Goal: Task Accomplishment & Management: Use online tool/utility

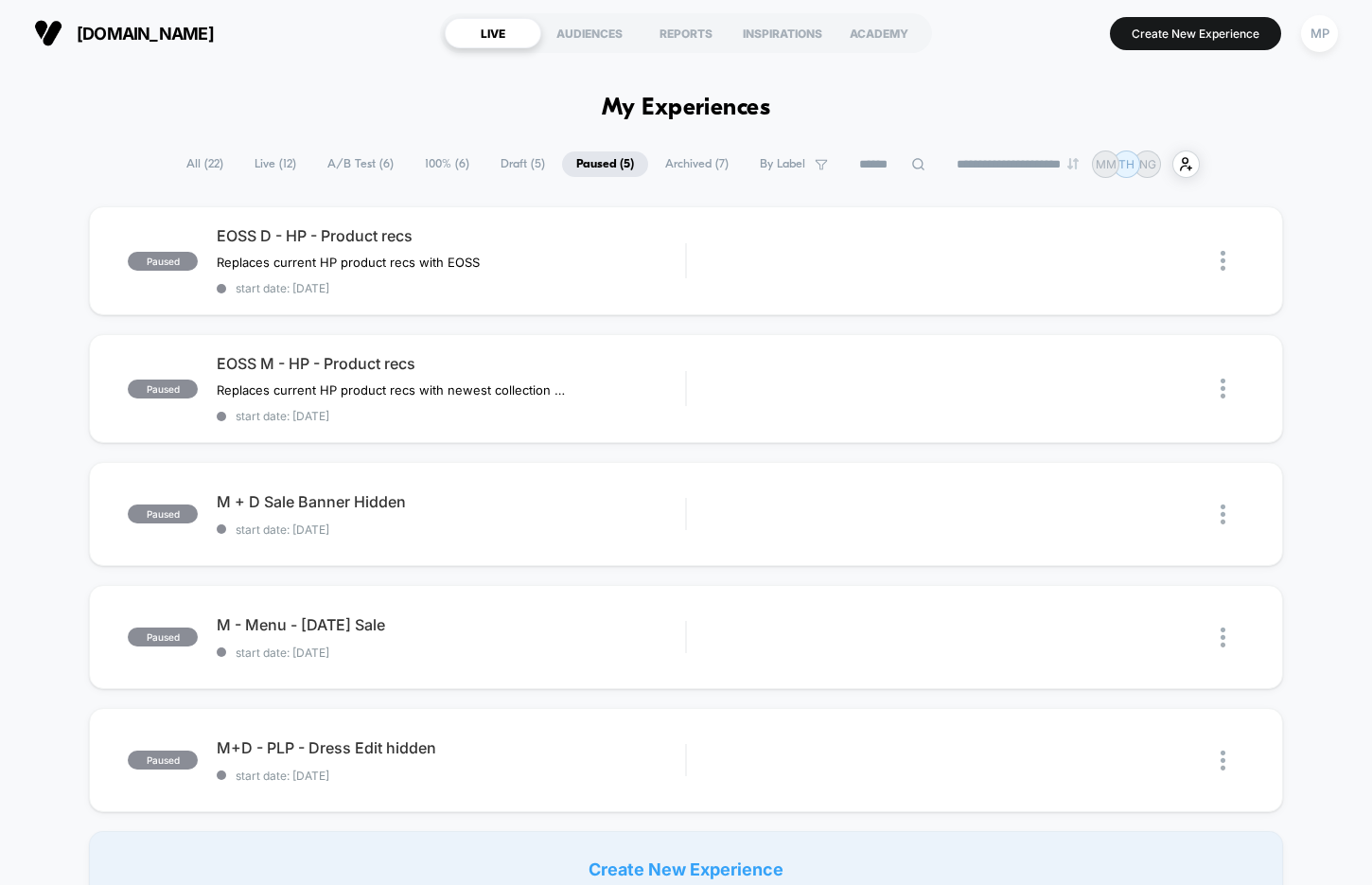
click at [355, 160] on span "A/B Test ( 6 )" at bounding box center [361, 164] width 94 height 25
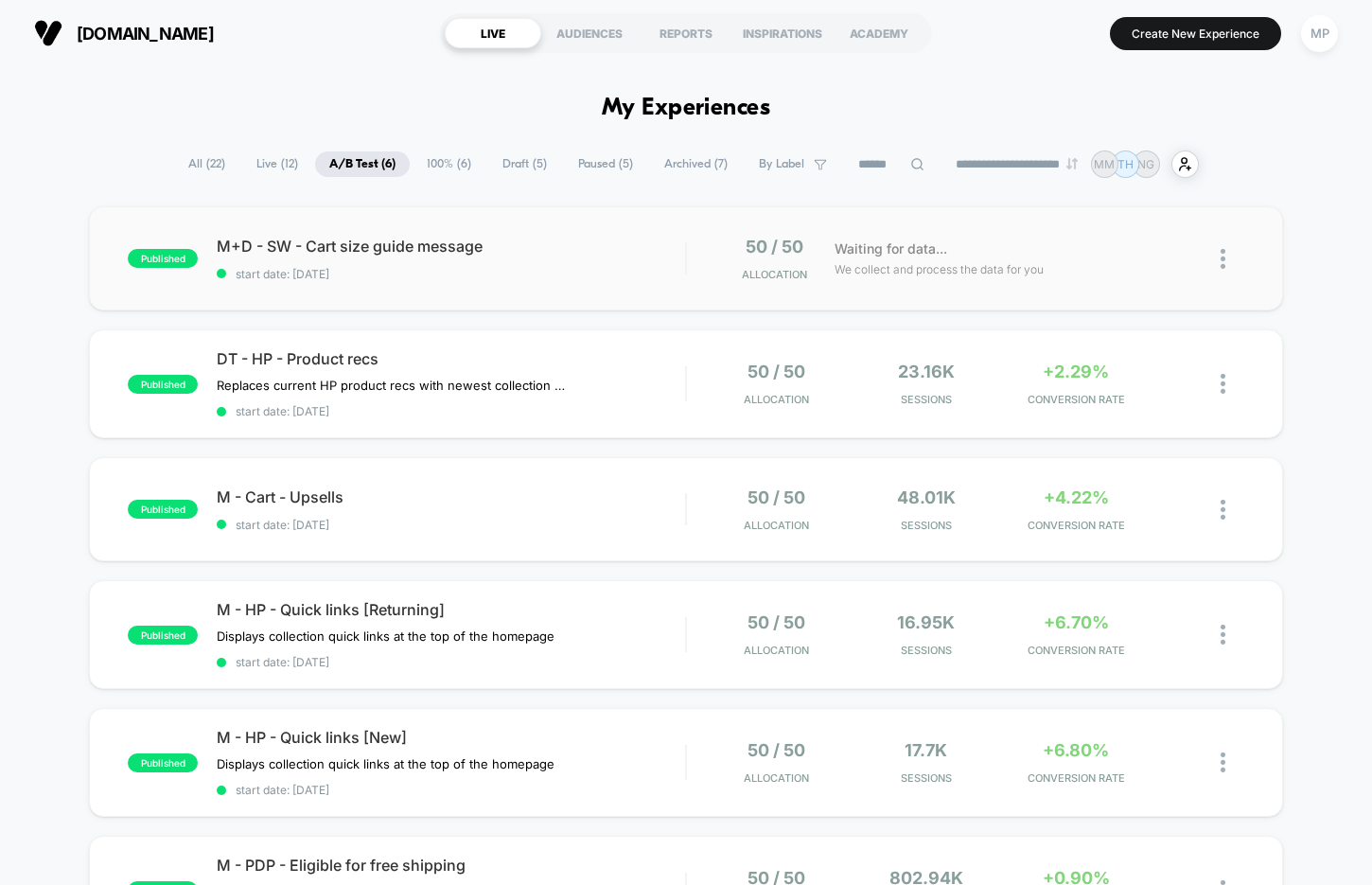
click at [525, 283] on div "published M+D - SW - Cart size guide message start date: [DATE] 50 / 50 Allocat…" at bounding box center [686, 258] width 1194 height 104
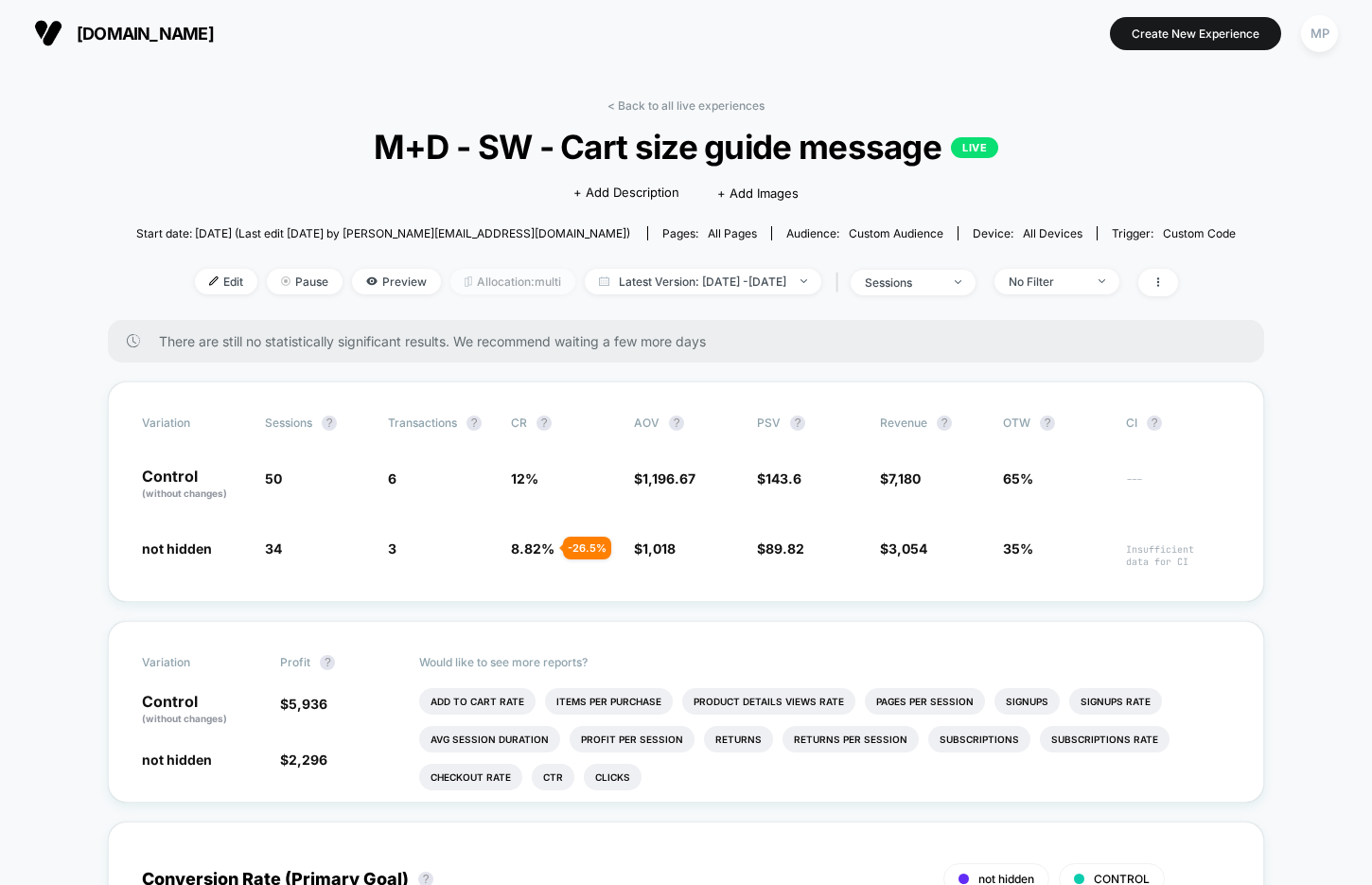
click at [480, 283] on span "Allocation: multi" at bounding box center [513, 282] width 125 height 25
click at [471, 284] on span "Allocation: multi" at bounding box center [513, 282] width 125 height 25
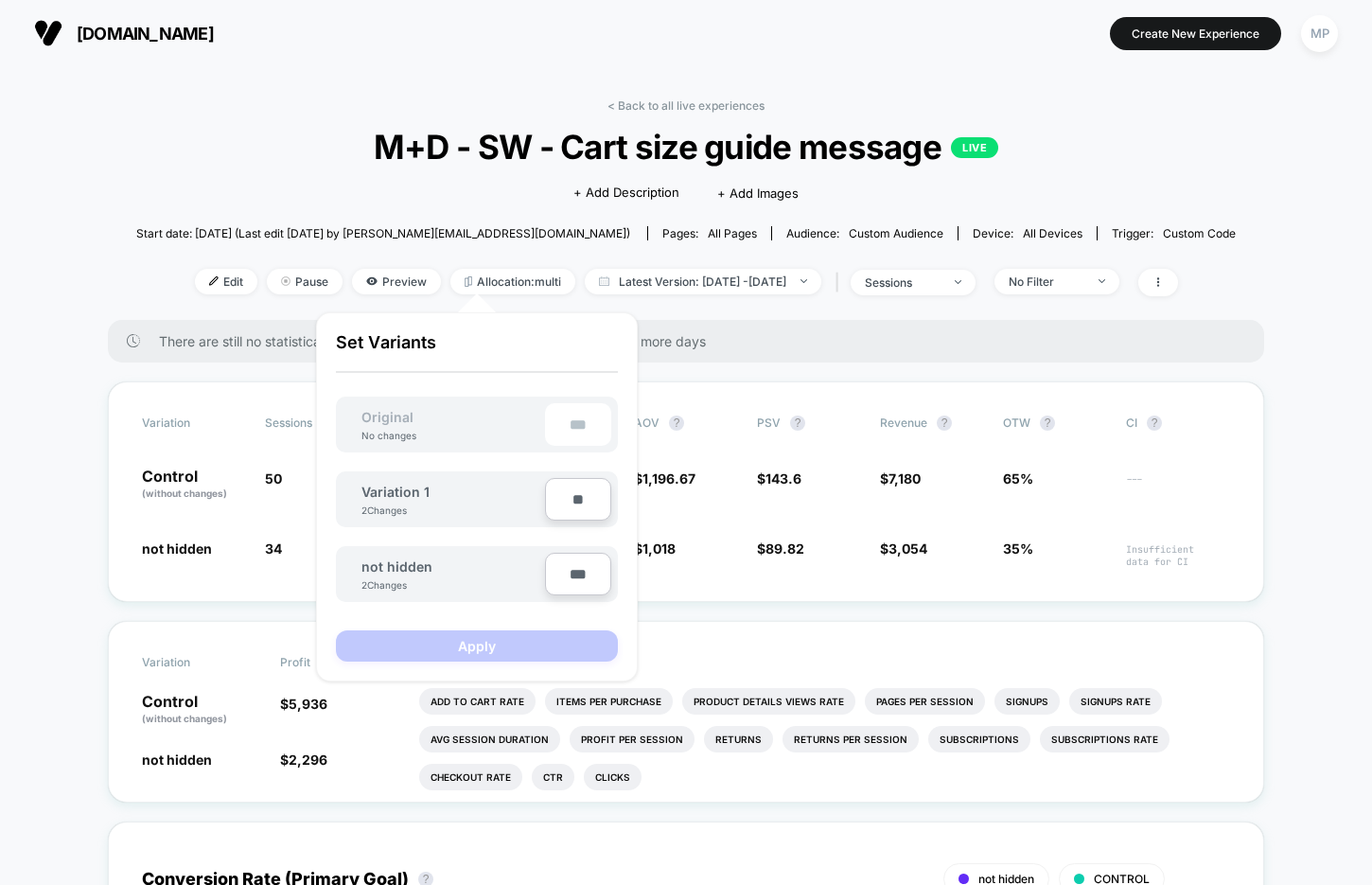
click at [296, 202] on div "< Back to all live experiences M+D - SW - Cart size guide message LIVE Click to…" at bounding box center [686, 209] width 1099 height 222
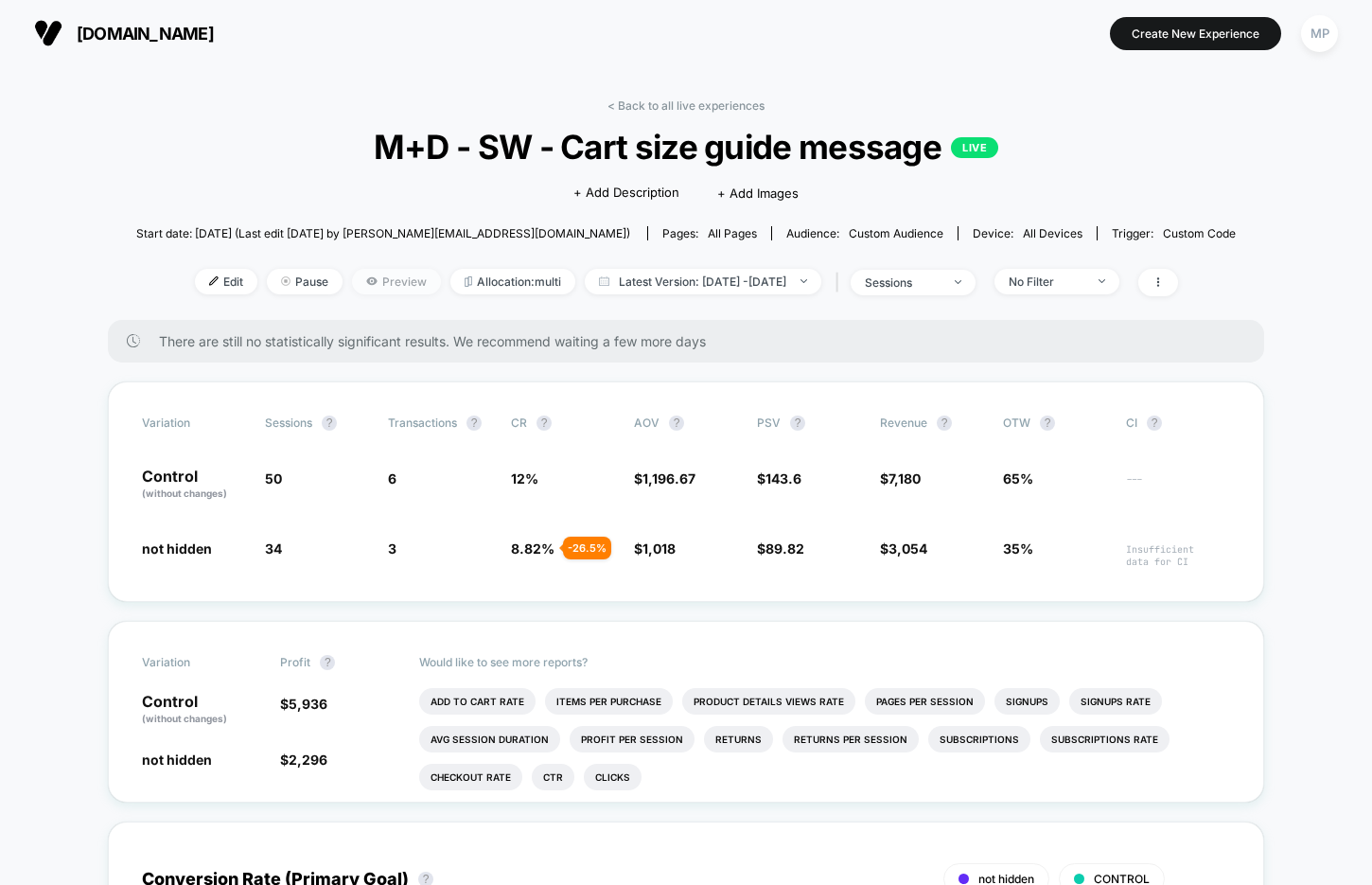
click at [359, 276] on span "Preview" at bounding box center [396, 282] width 89 height 25
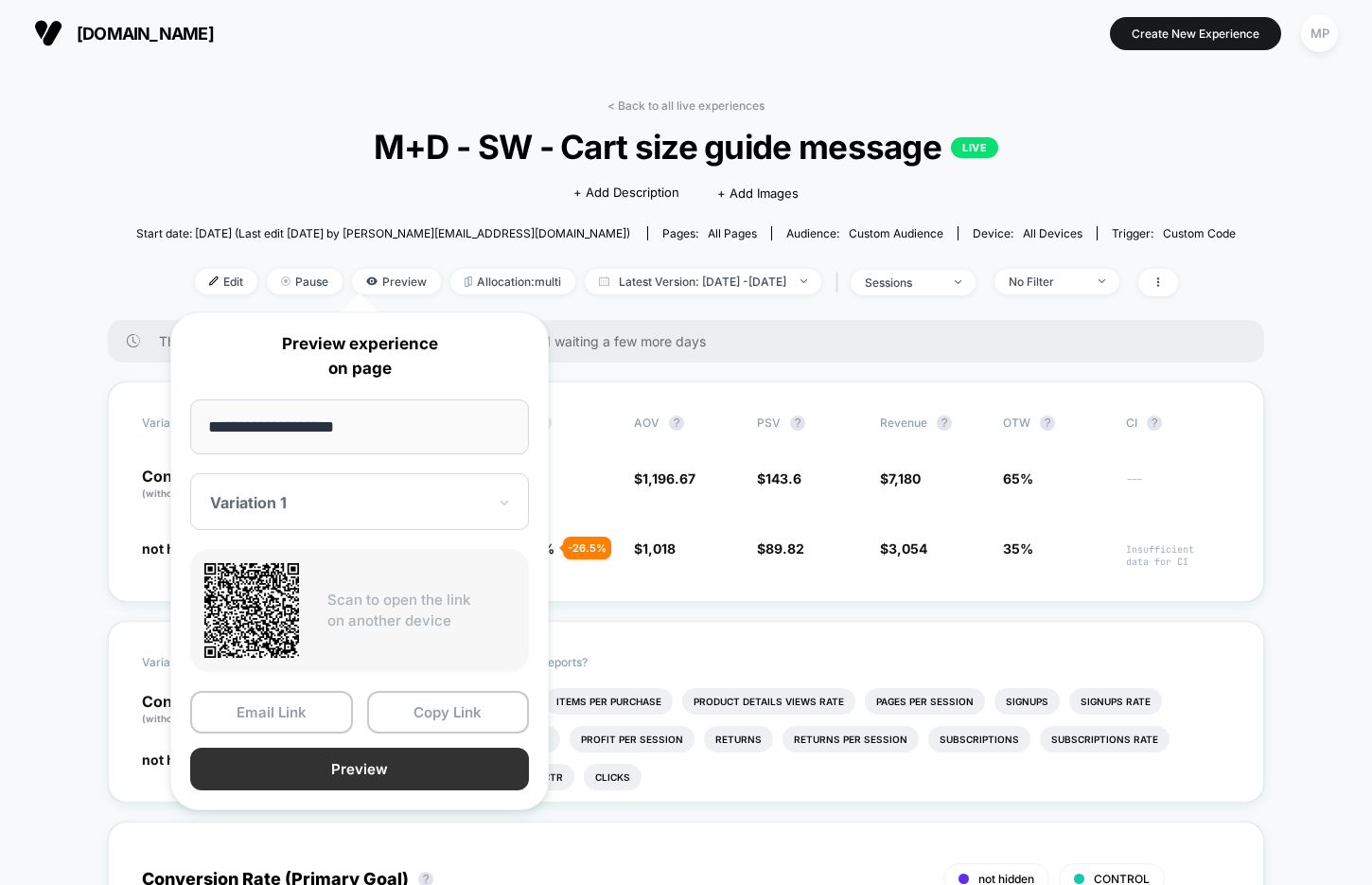
click at [390, 764] on button "Preview" at bounding box center [359, 768] width 338 height 42
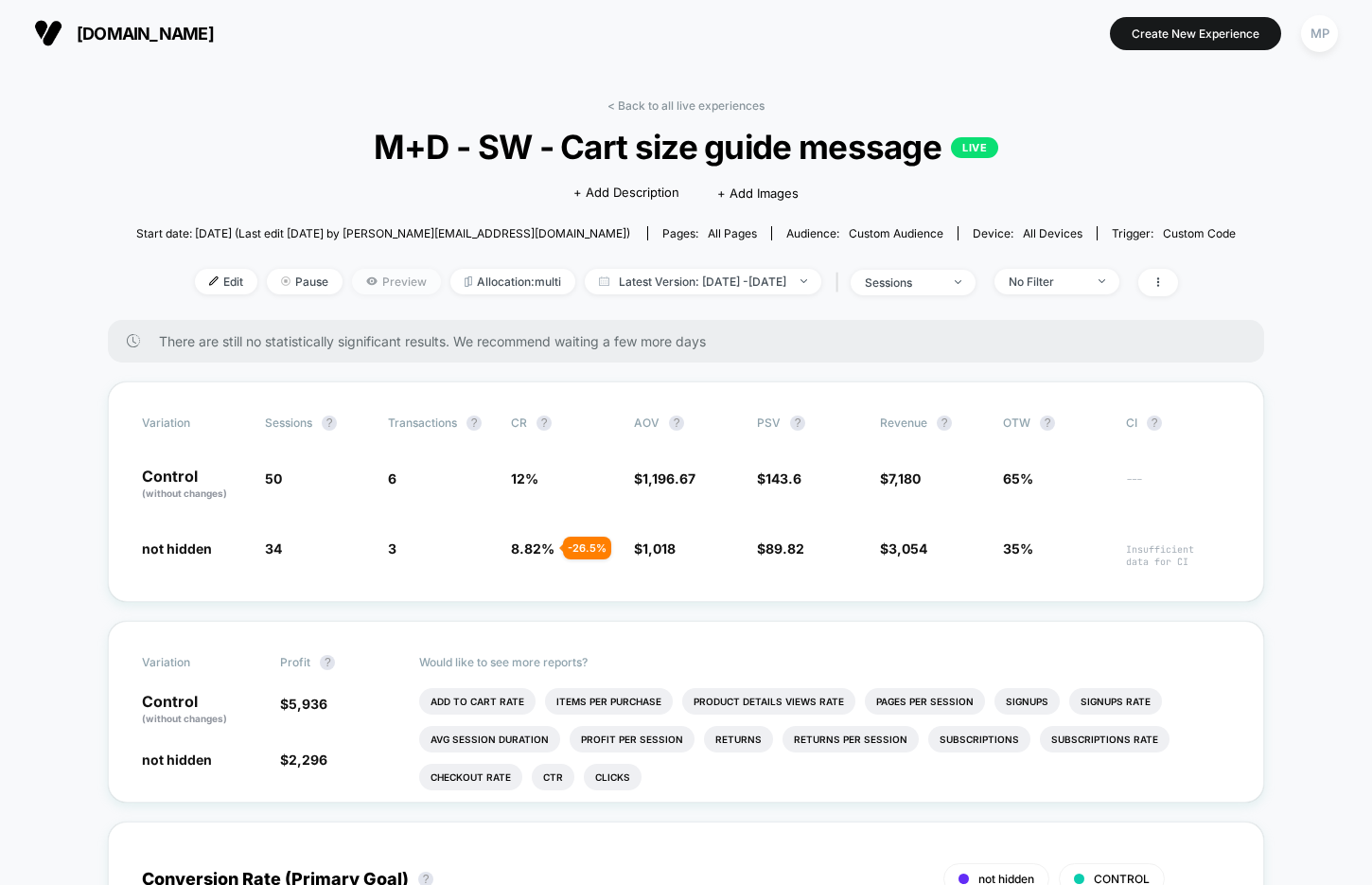
click at [364, 275] on span "Preview" at bounding box center [396, 282] width 89 height 25
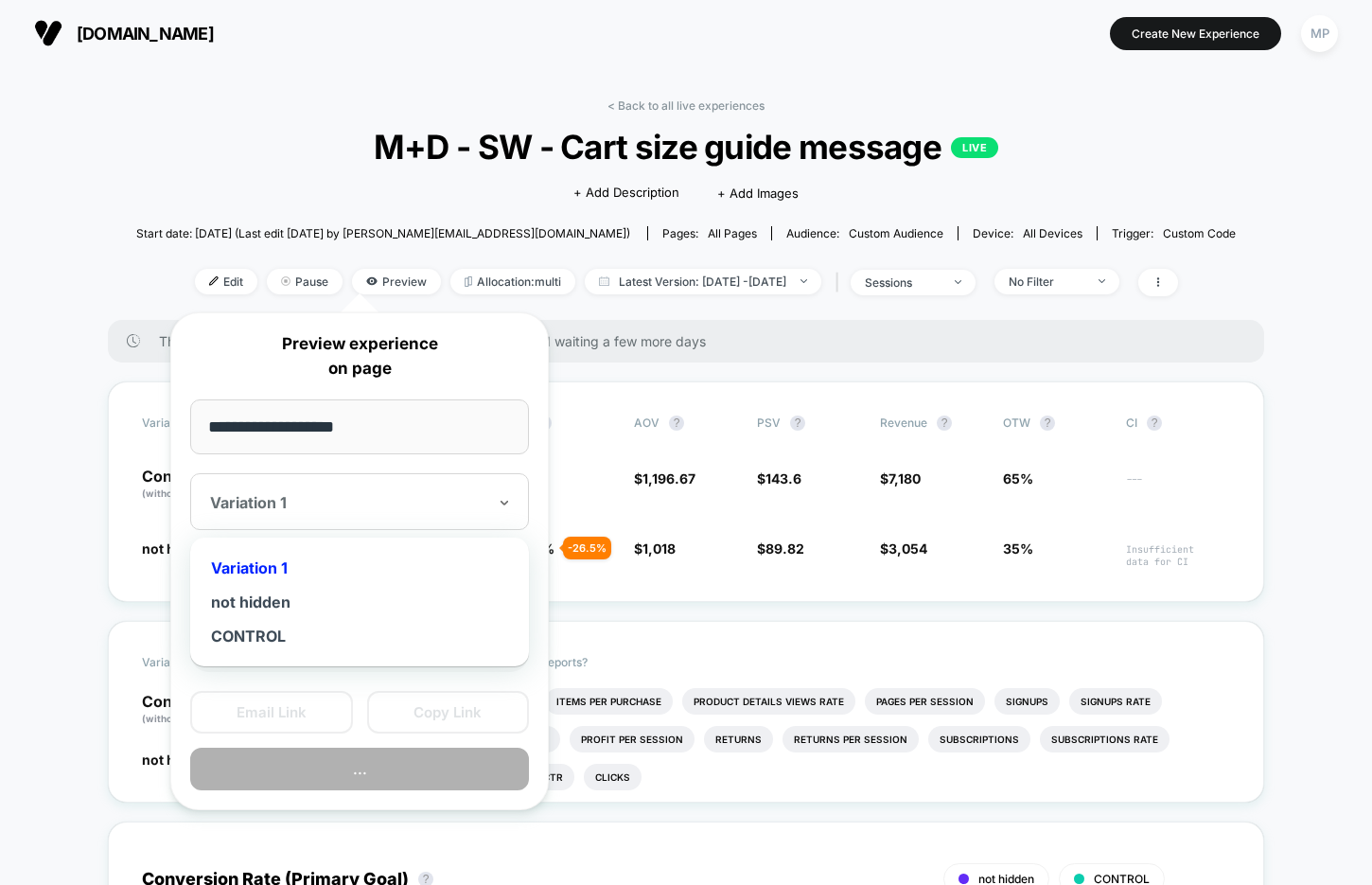
click at [400, 494] on div at bounding box center [348, 502] width 277 height 19
click at [346, 603] on div "not hidden" at bounding box center [360, 601] width 320 height 34
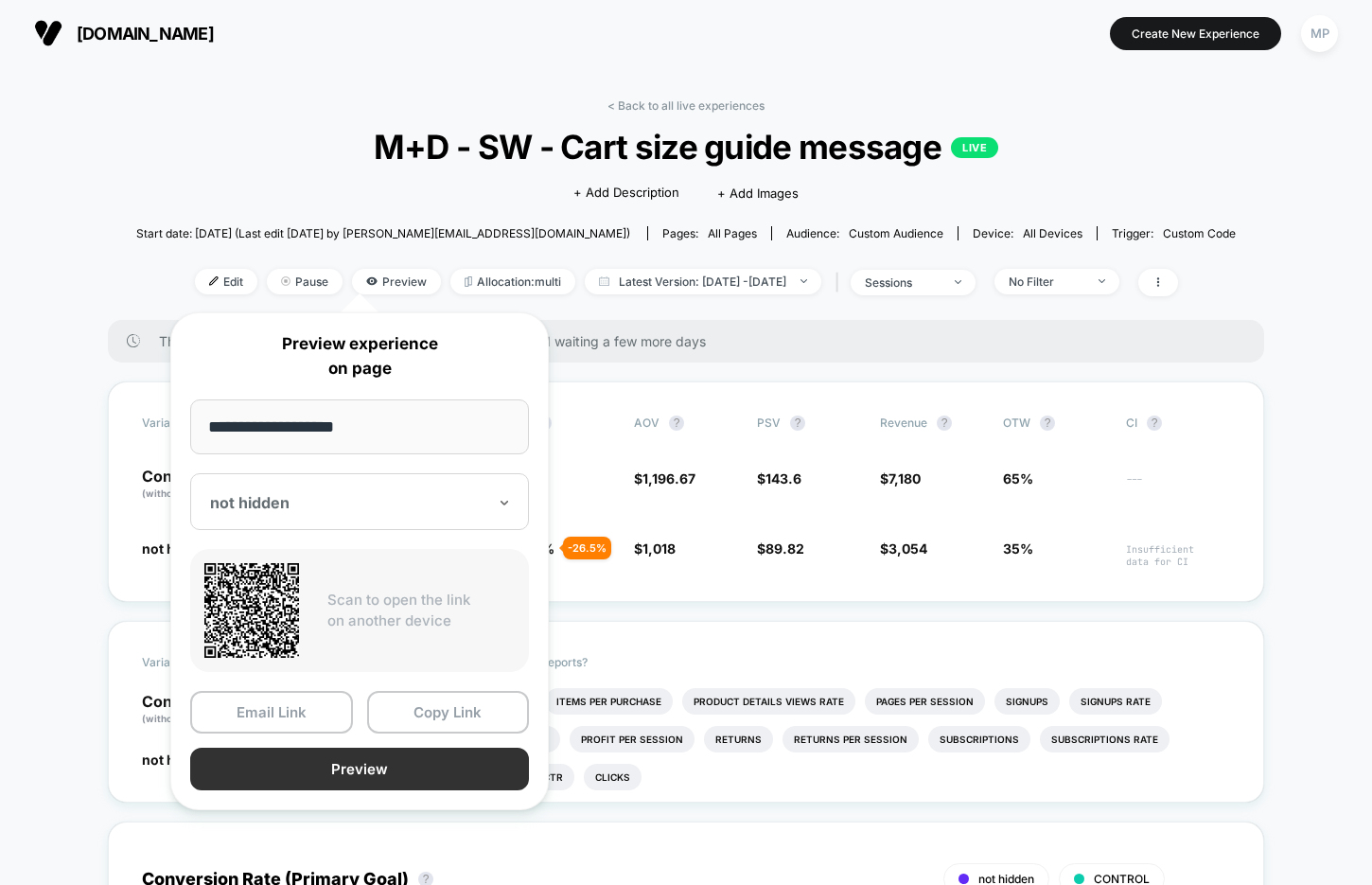
click at [397, 765] on button "Preview" at bounding box center [359, 768] width 338 height 42
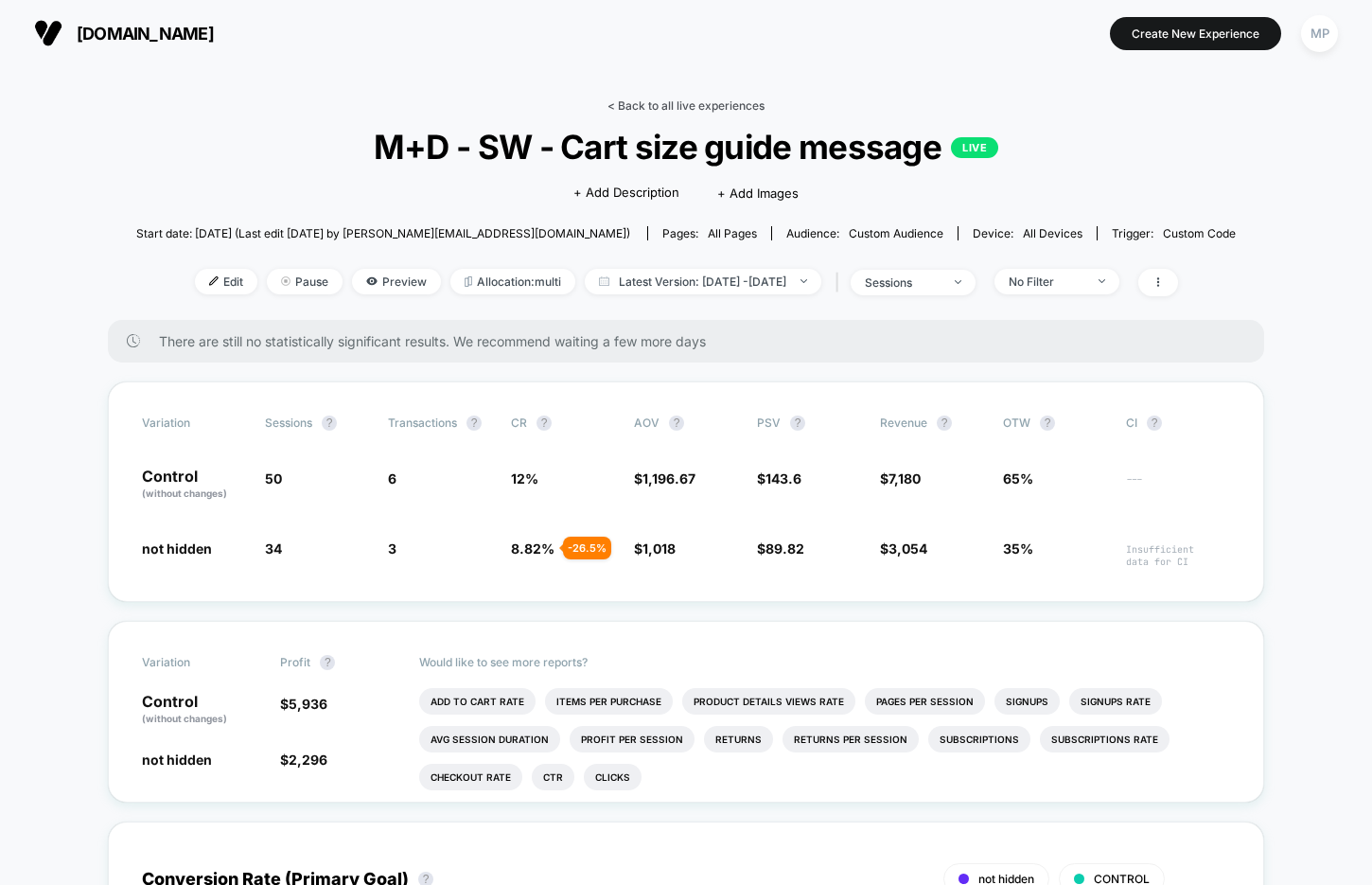
click at [683, 106] on link "< Back to all live experiences" at bounding box center [686, 105] width 157 height 14
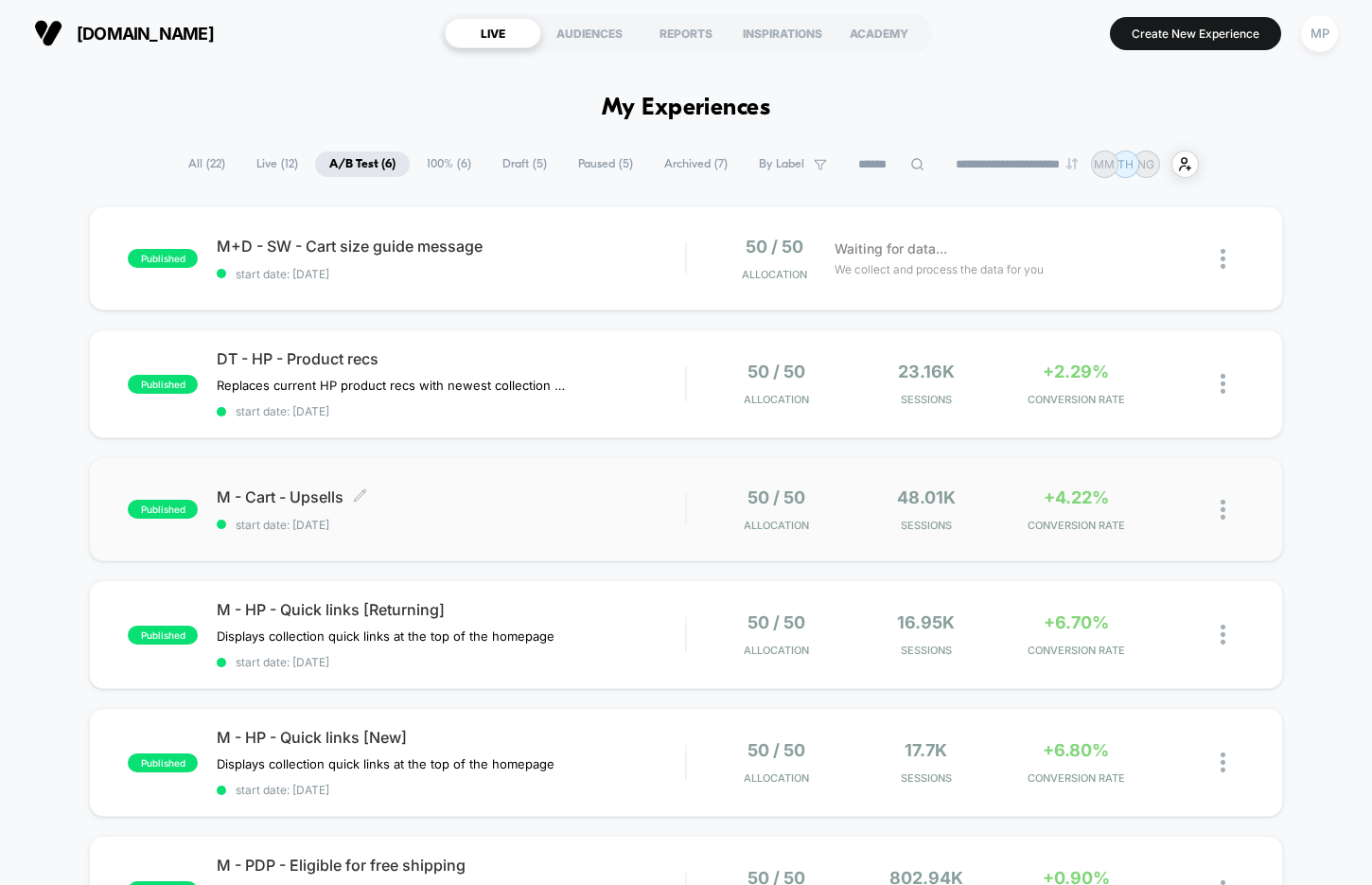
click at [420, 529] on div "published M - Cart - Upsells Click to edit experience details Click to edit exp…" at bounding box center [686, 509] width 1194 height 104
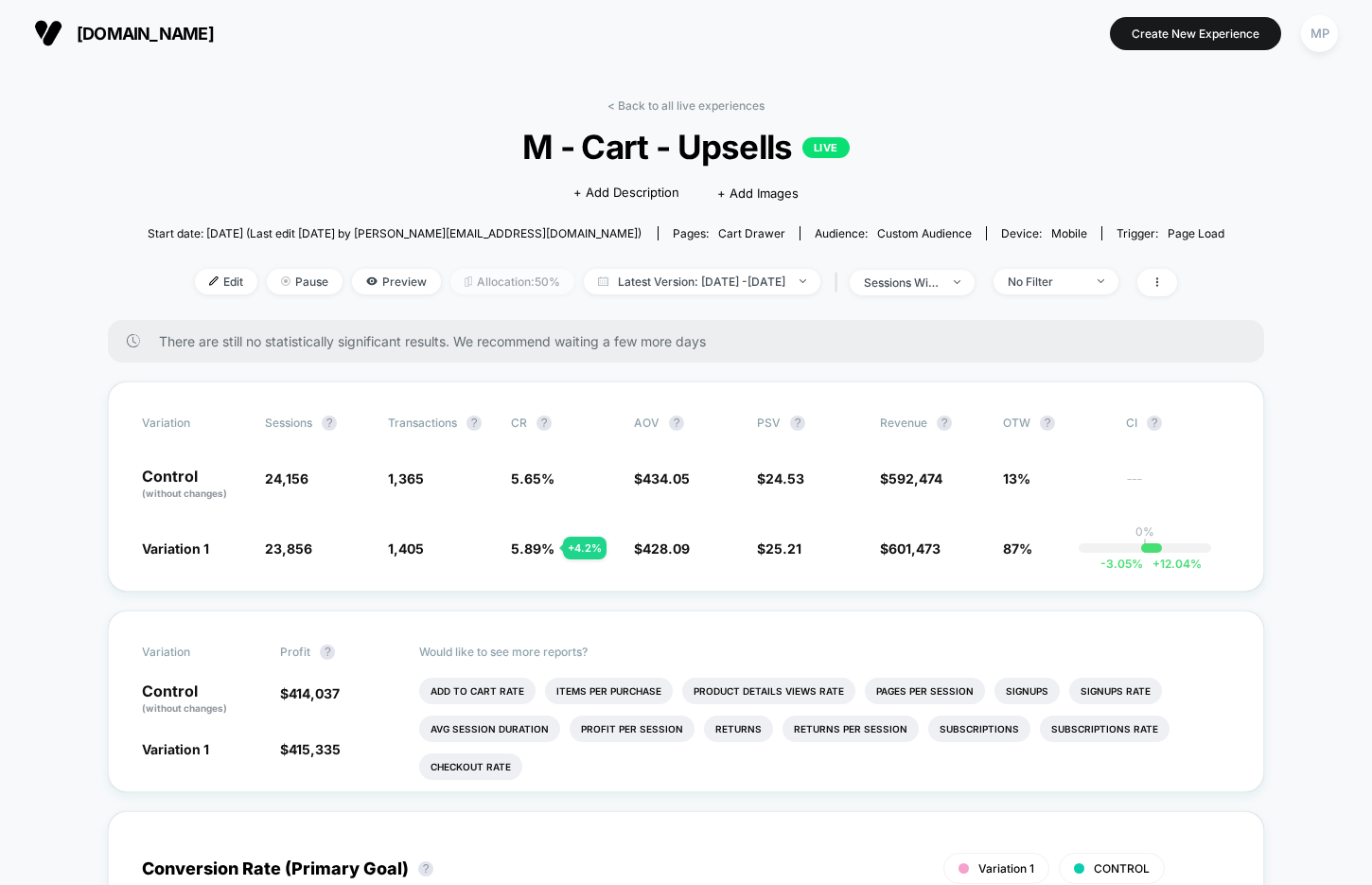
click at [489, 287] on span "Allocation: 50%" at bounding box center [512, 282] width 124 height 25
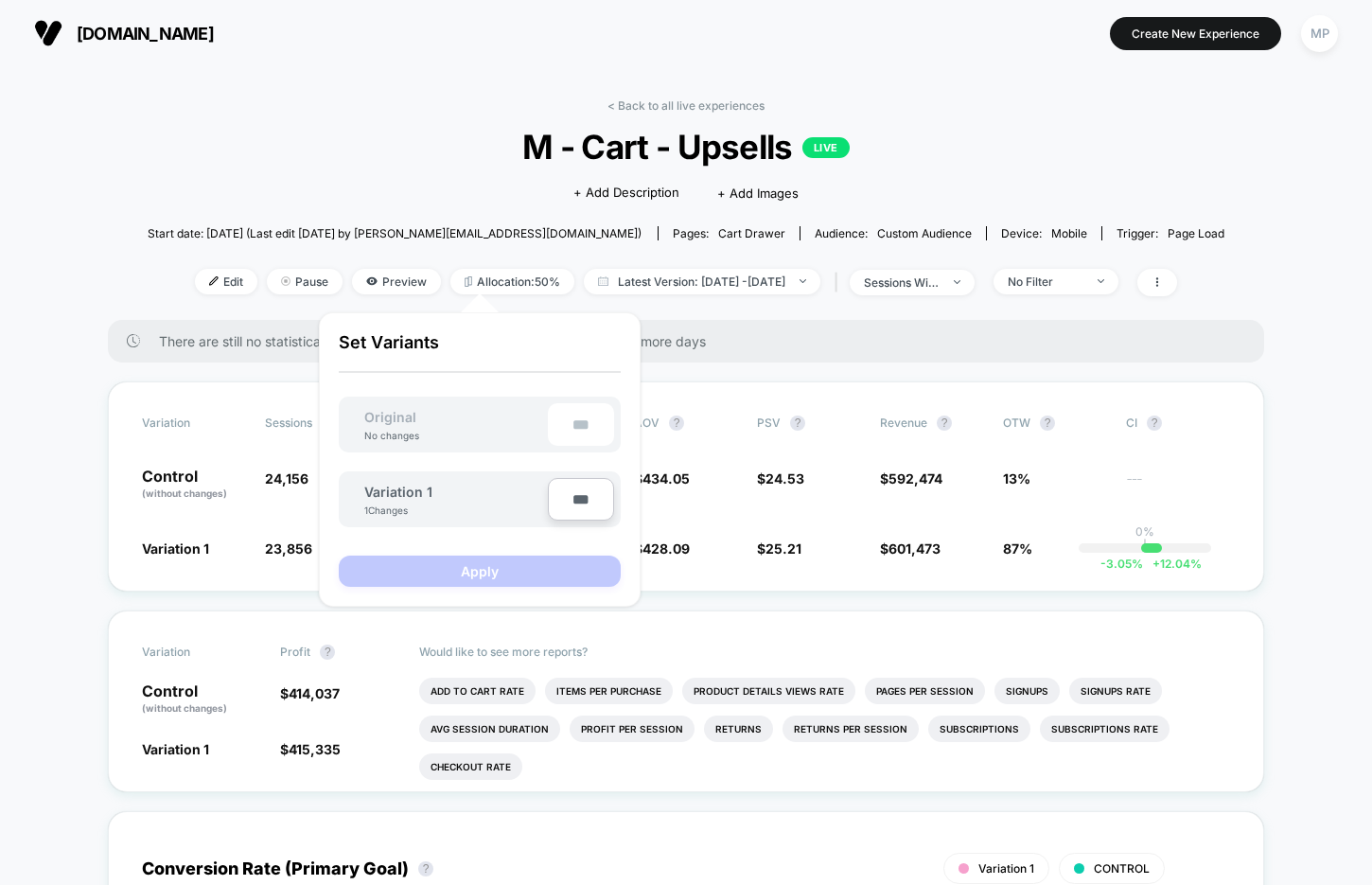
click at [572, 499] on input "***" at bounding box center [580, 499] width 67 height 42
type input "***"
type input "**"
type input "****"
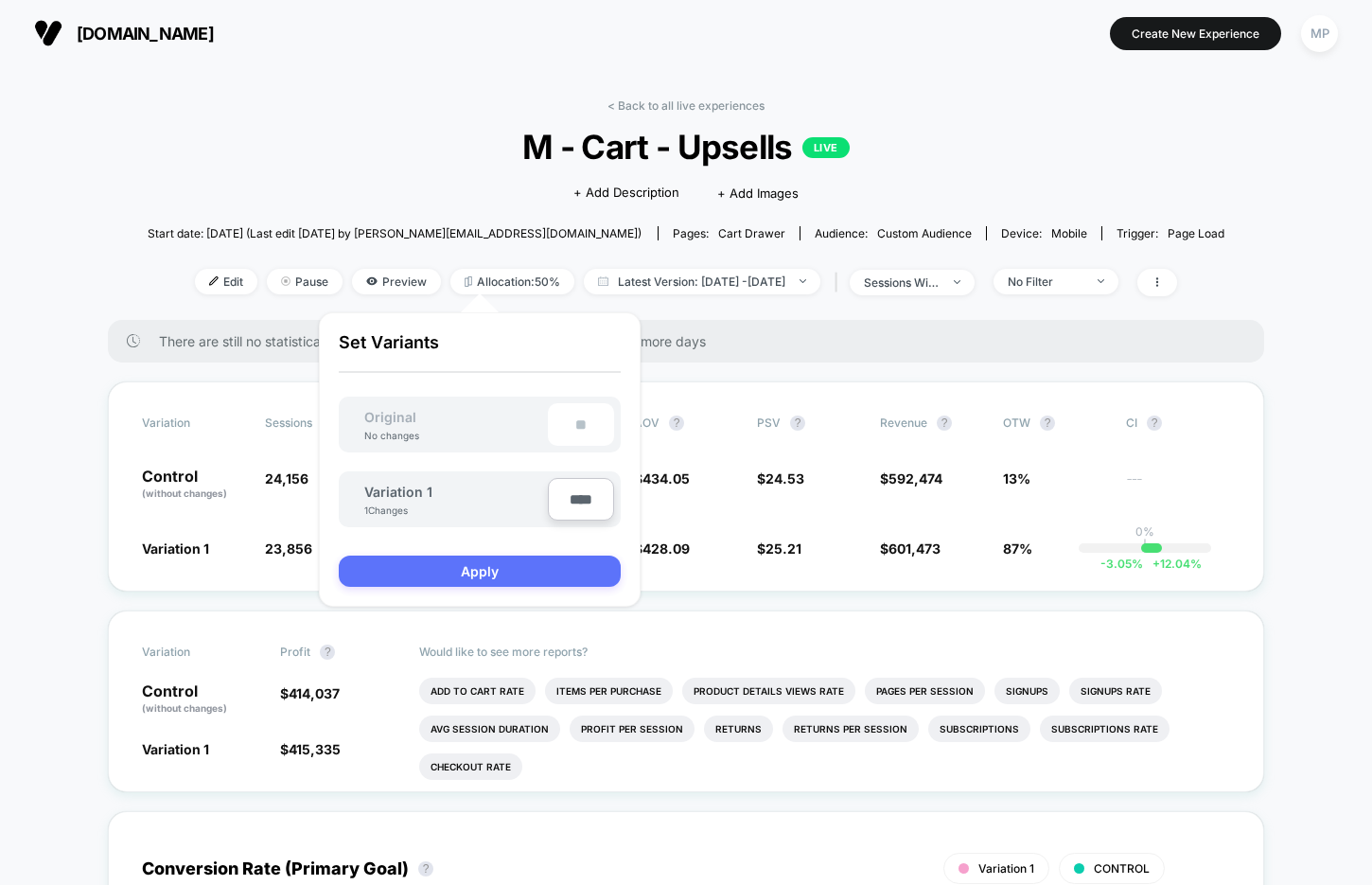
click at [561, 563] on button "Apply" at bounding box center [479, 571] width 282 height 31
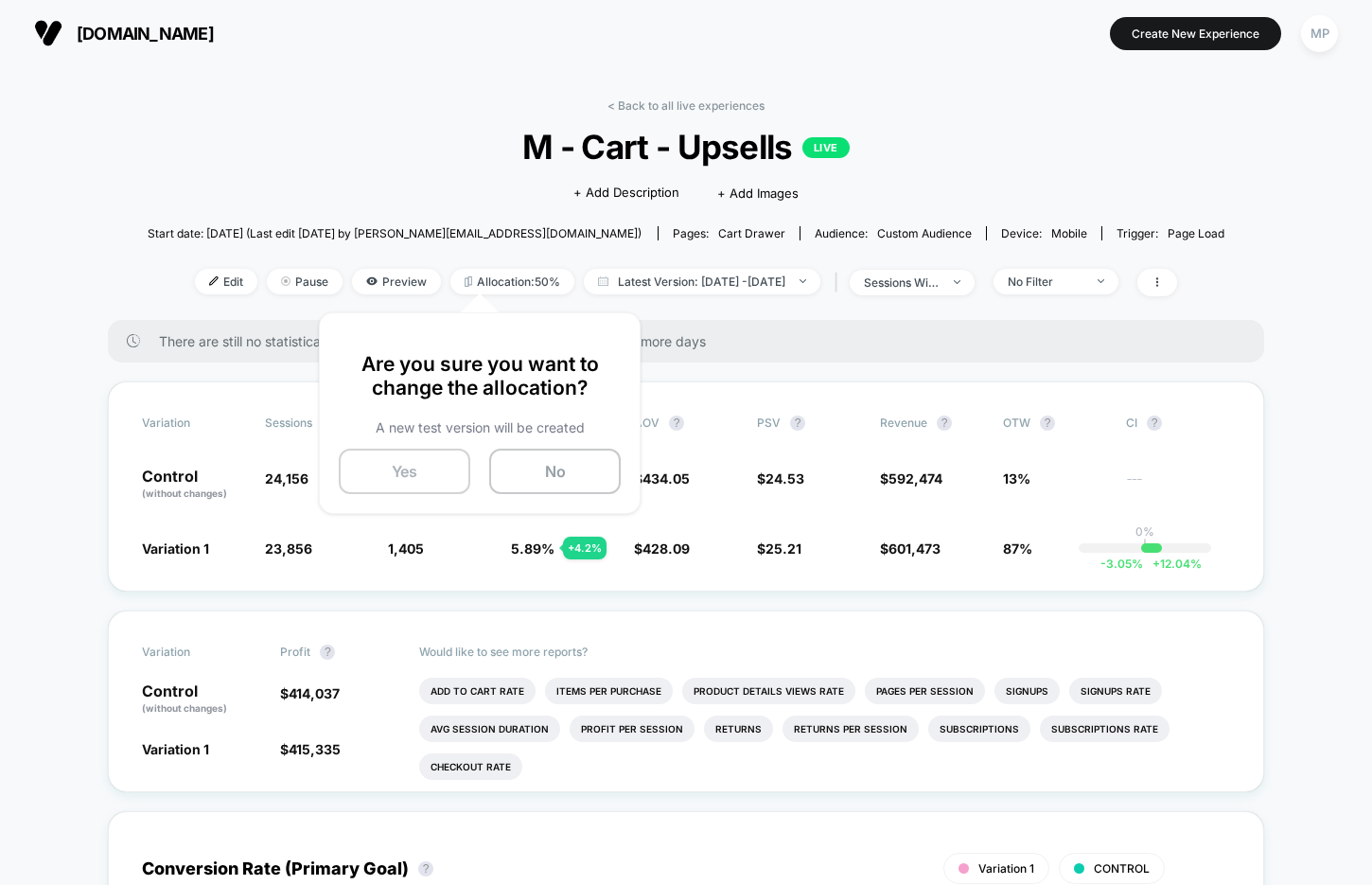
click at [414, 461] on button "Yes" at bounding box center [404, 470] width 131 height 45
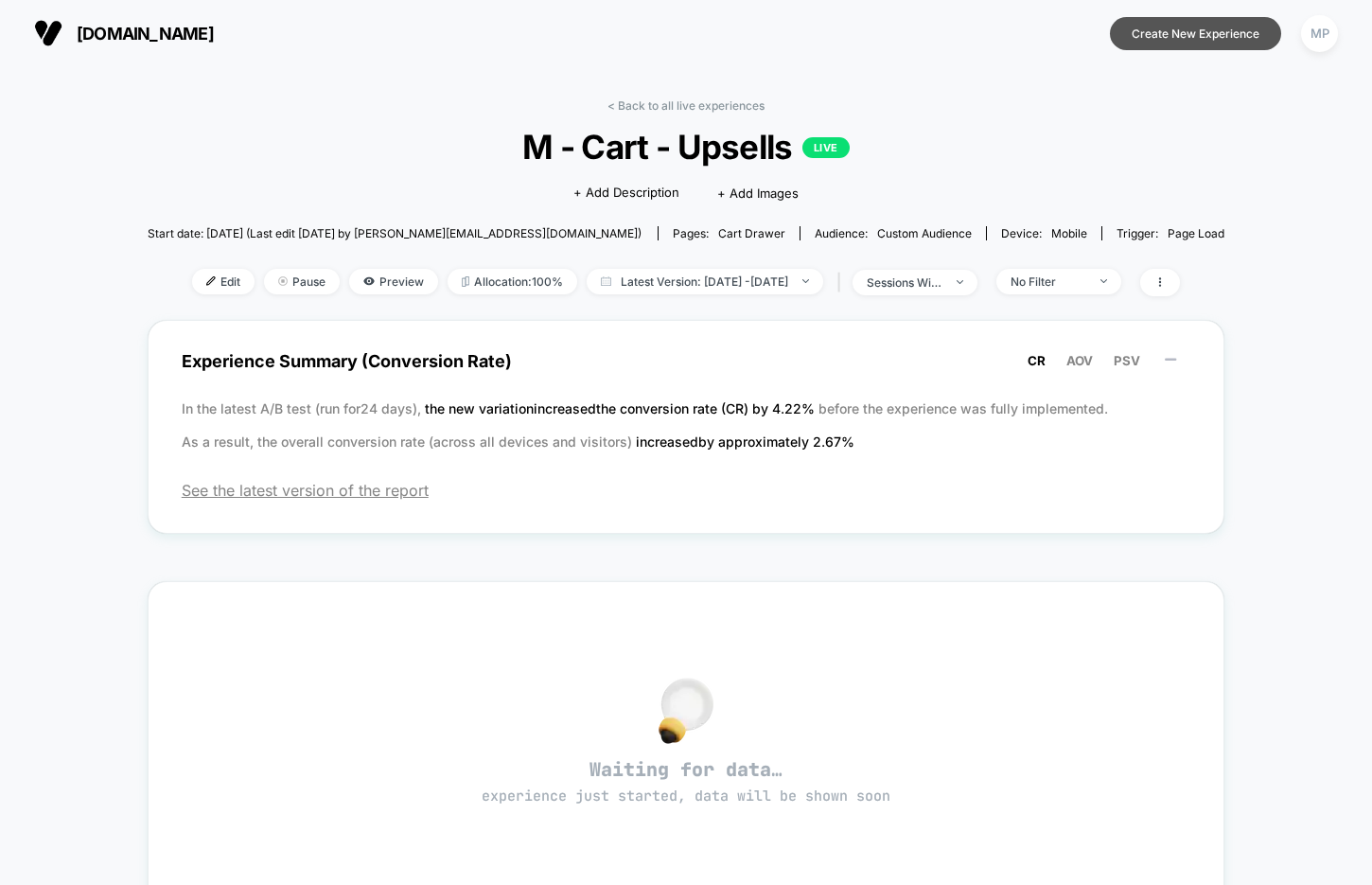
click at [1147, 36] on button "Create New Experience" at bounding box center [1196, 34] width 172 height 33
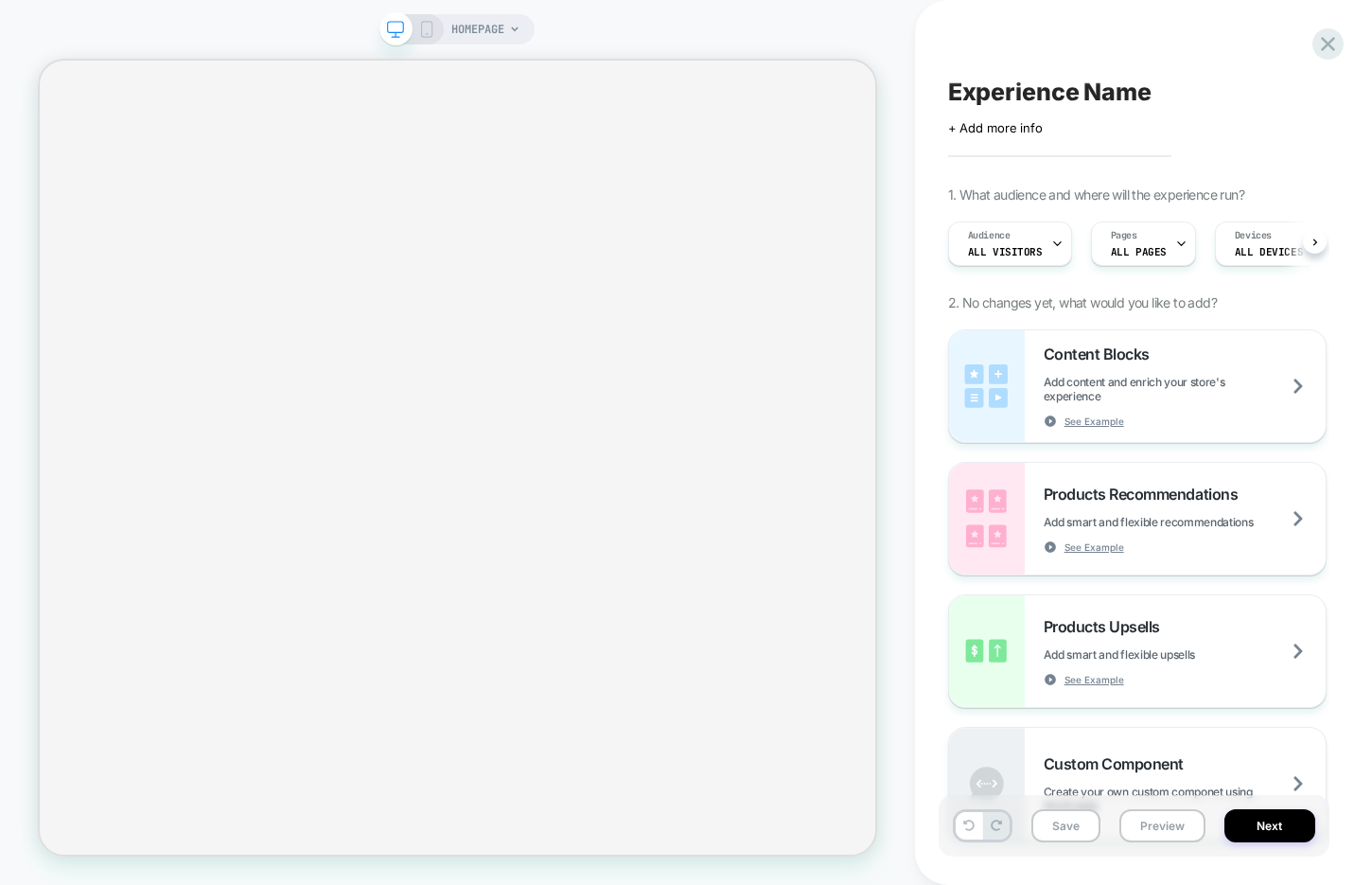
scroll to position [0, 1]
click at [1158, 242] on div "Pages ALL PAGES" at bounding box center [1137, 244] width 94 height 42
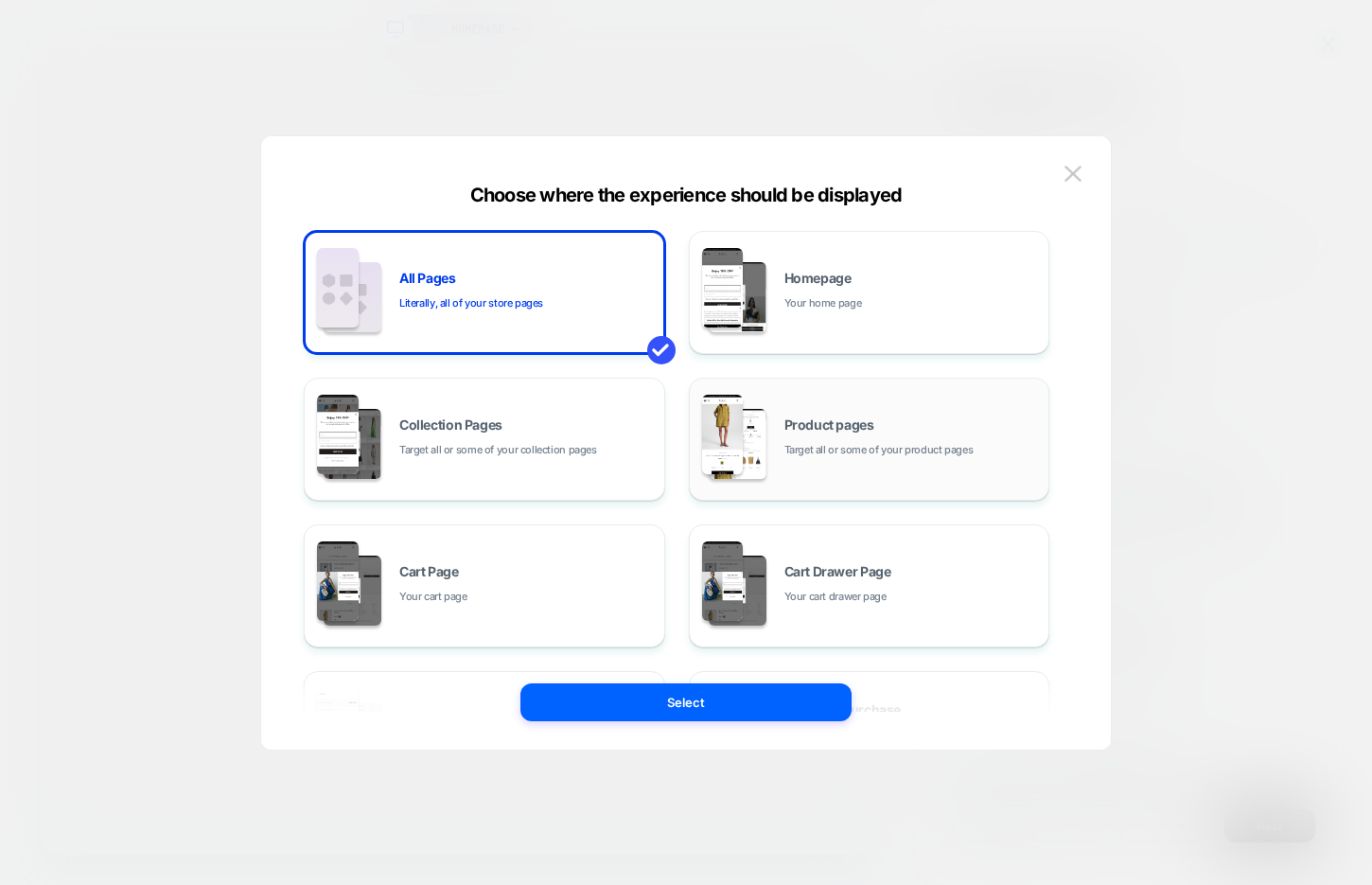
click at [810, 419] on span "Product pages" at bounding box center [829, 425] width 90 height 13
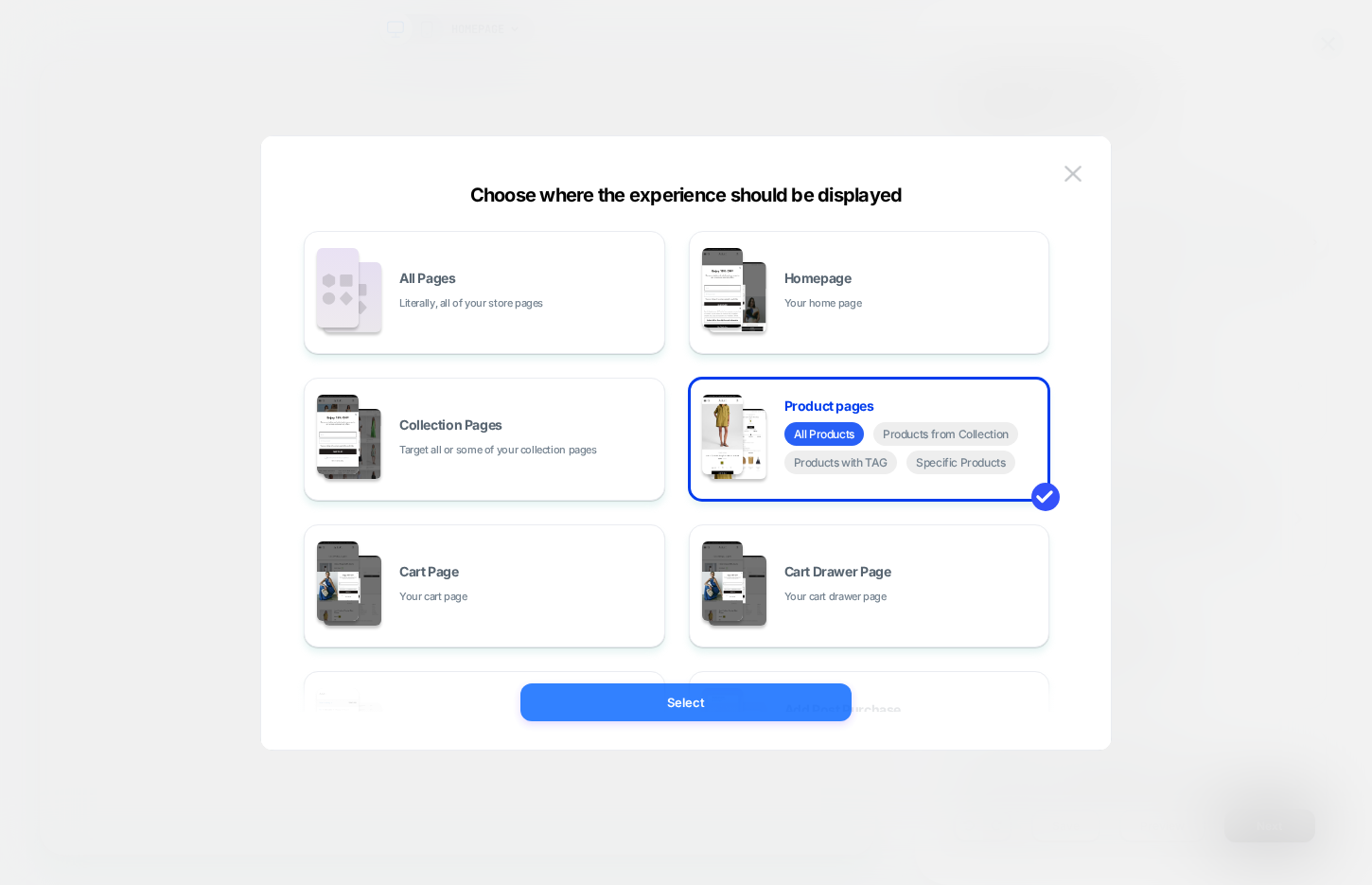
click at [729, 692] on button "Select" at bounding box center [686, 702] width 331 height 38
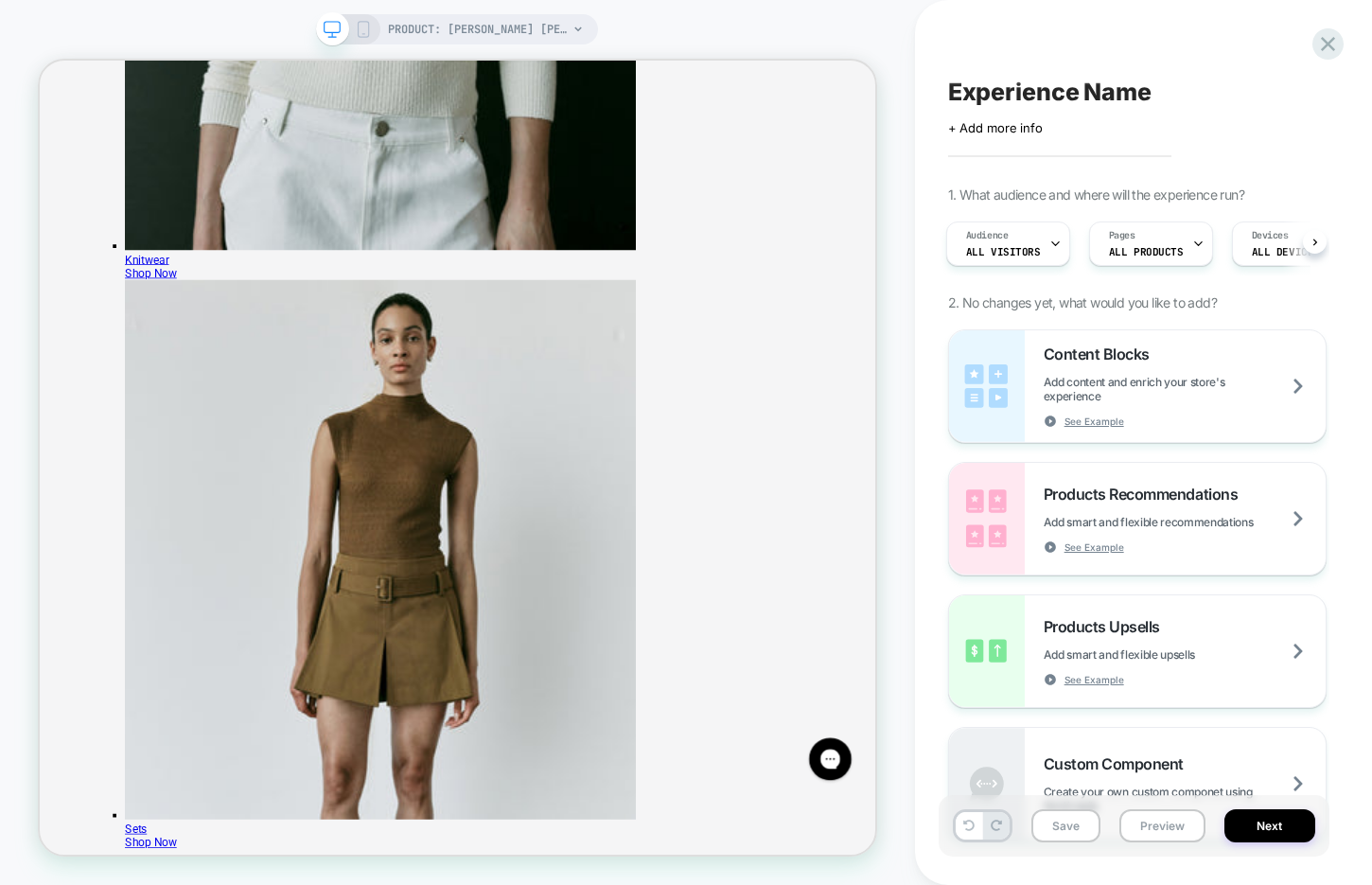
scroll to position [4105, 0]
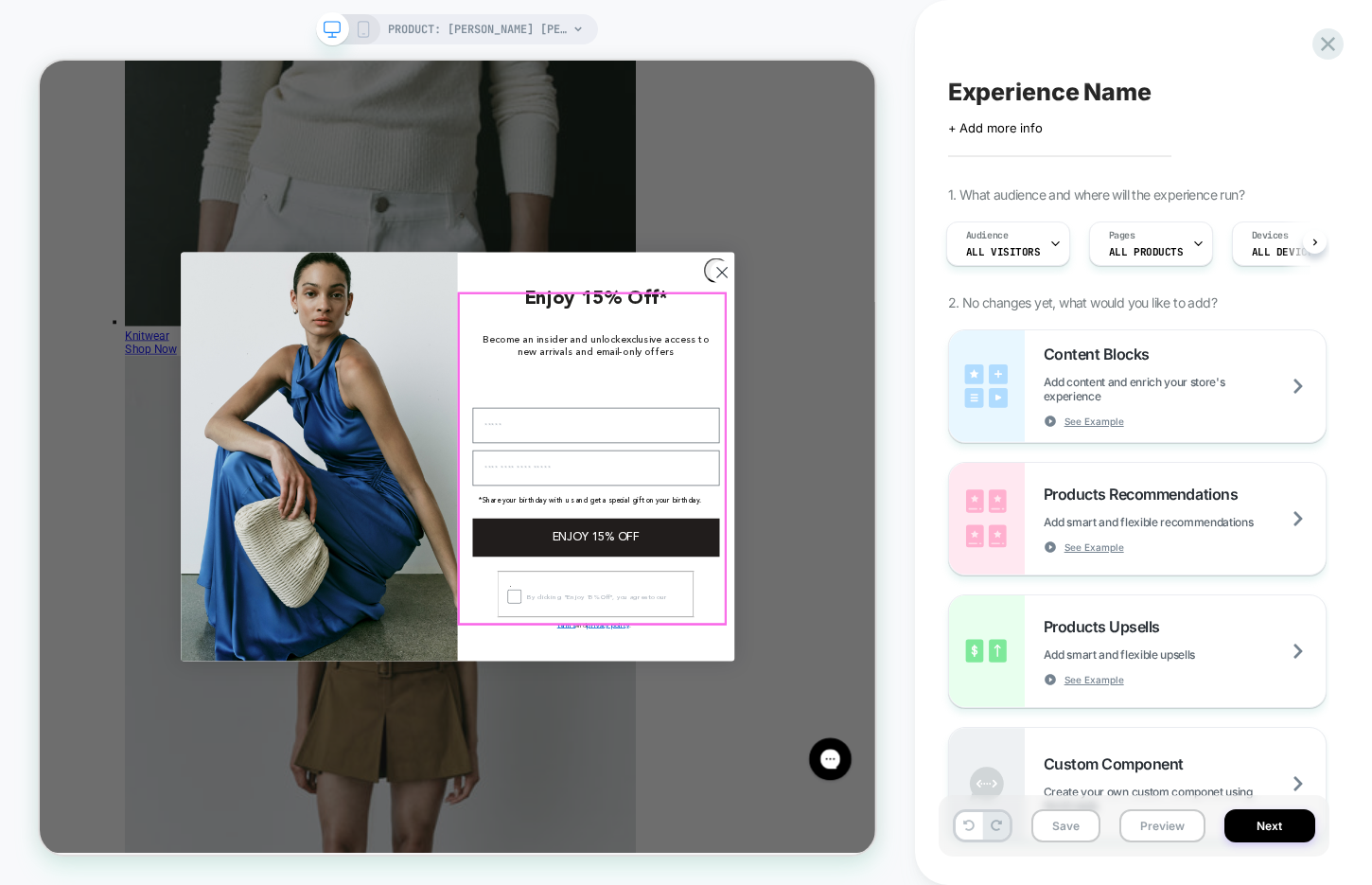
click at [942, 359] on circle "Close dialog" at bounding box center [949, 343] width 31 height 31
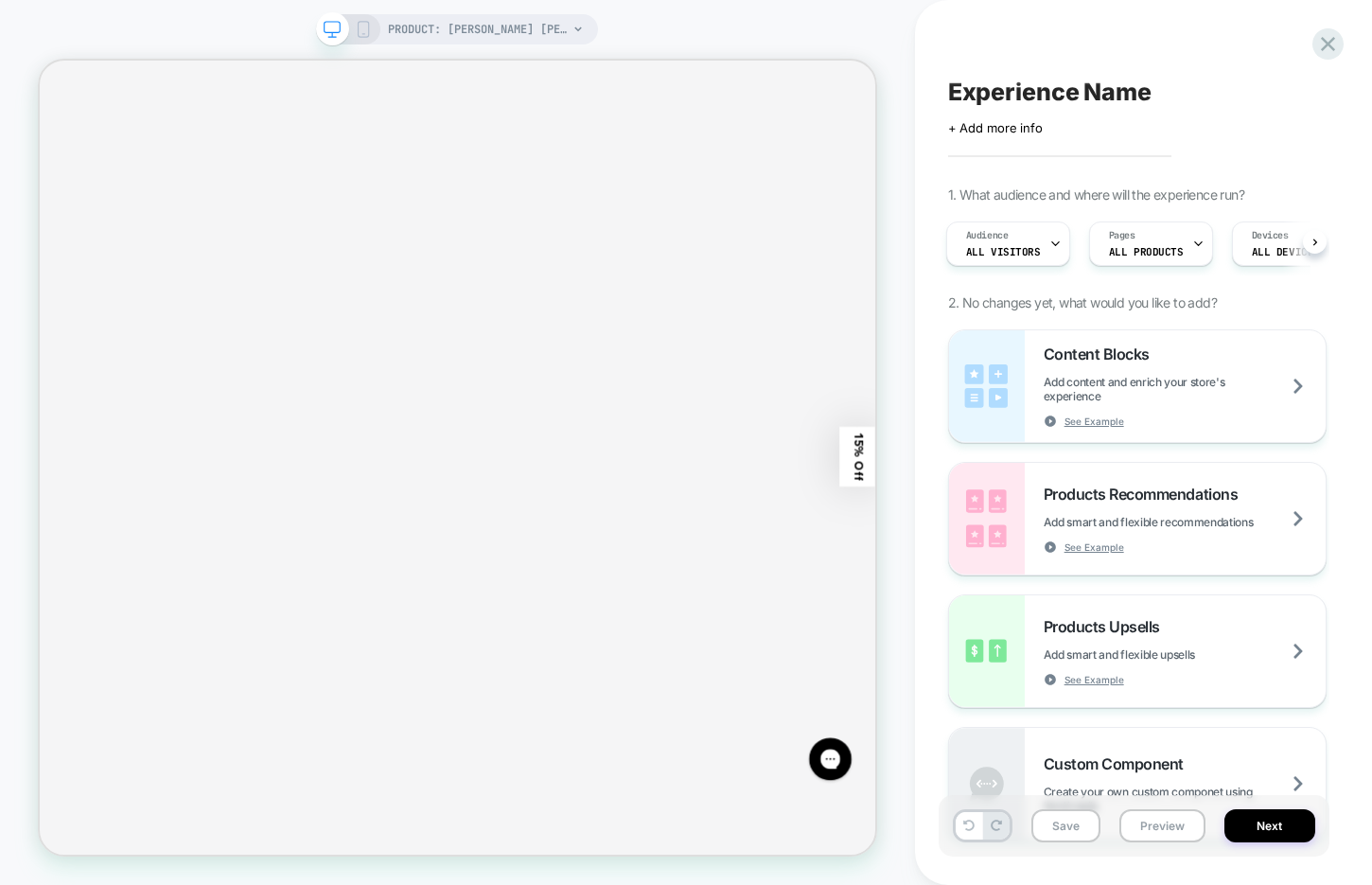
scroll to position [6906, 0]
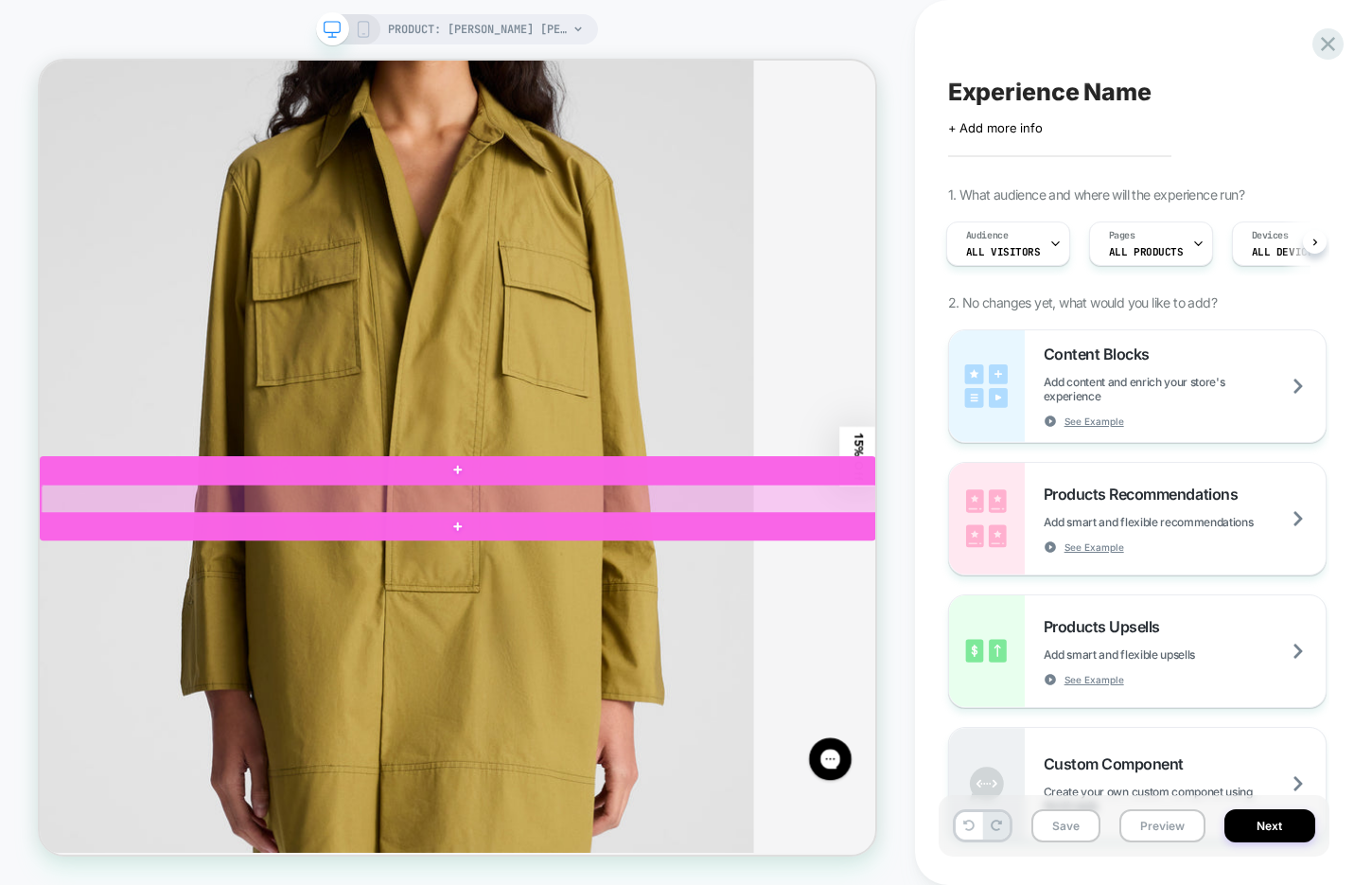
click at [865, 645] on div at bounding box center [599, 645] width 1115 height 40
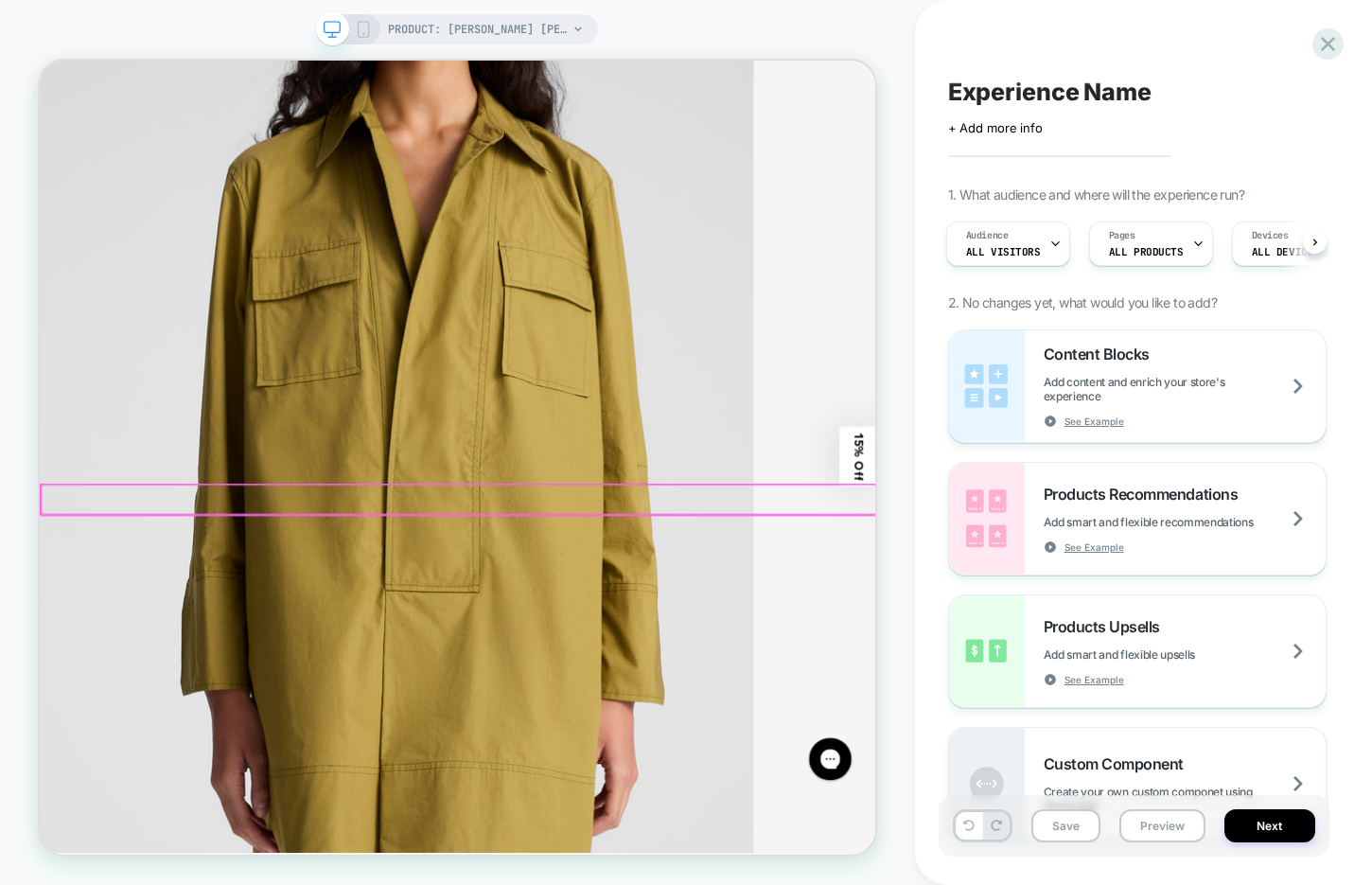
scroll to position [6865, 0]
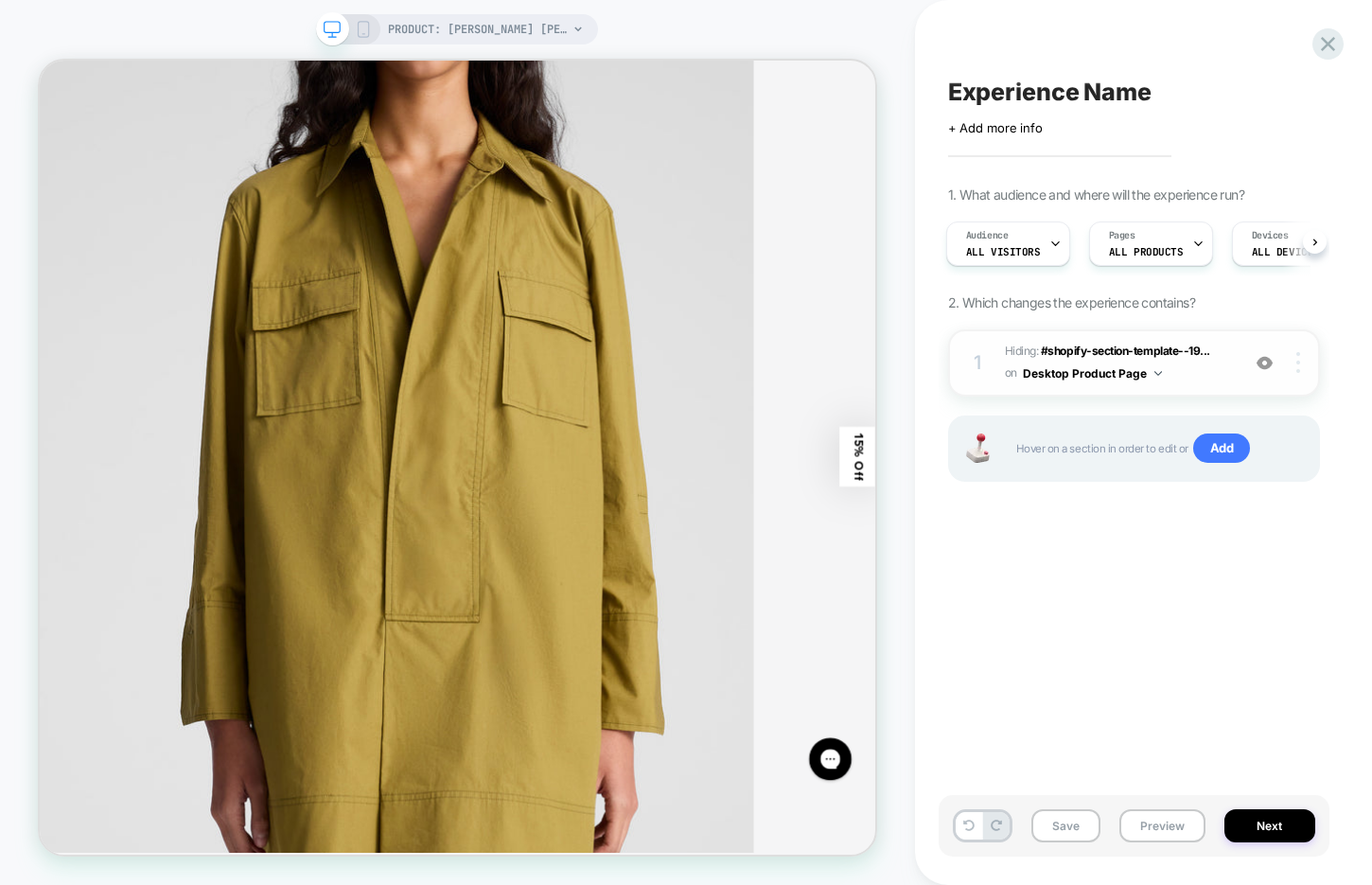
click at [1296, 360] on img at bounding box center [1298, 362] width 4 height 21
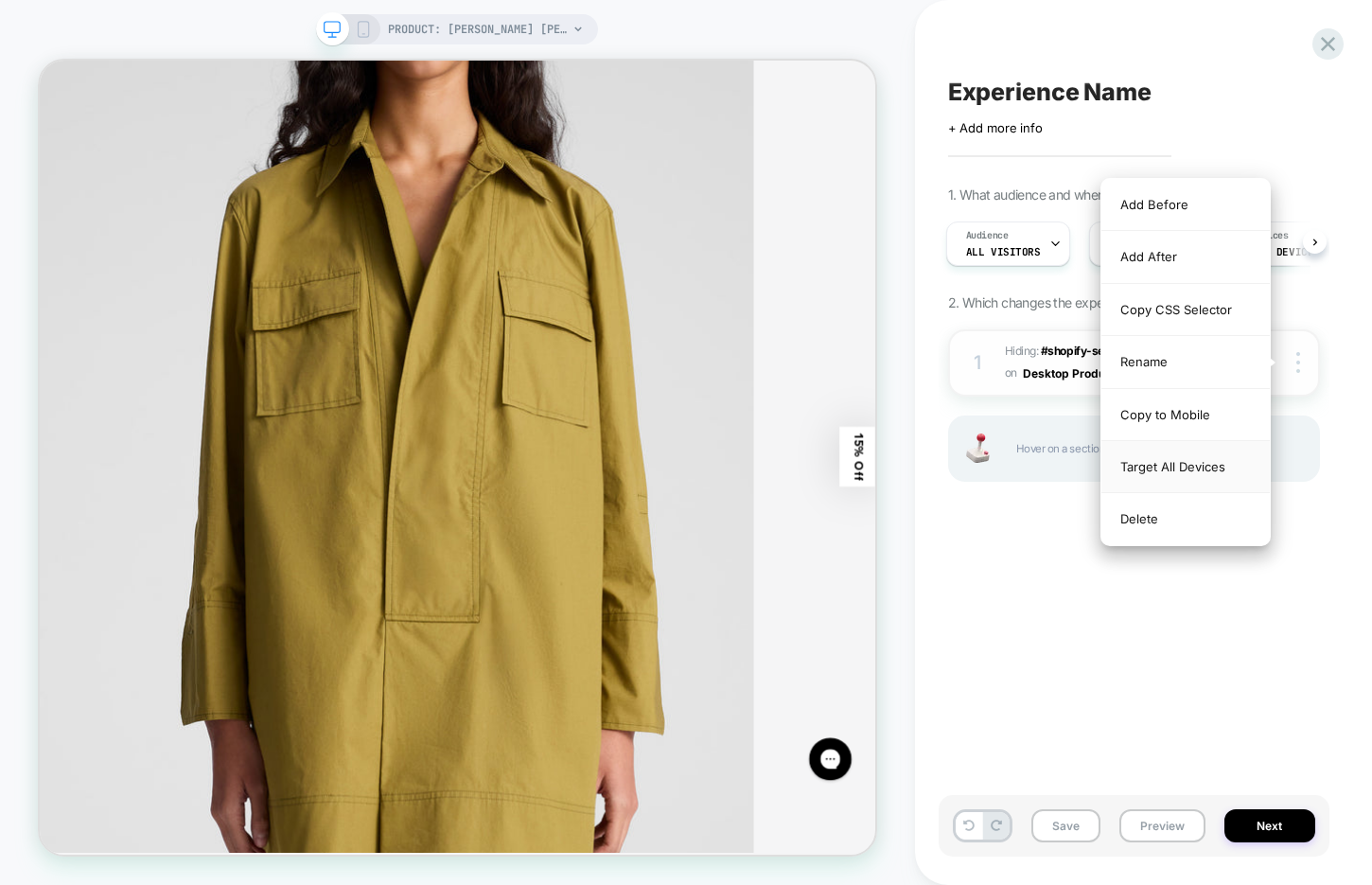
click at [1166, 469] on div "Target All Devices" at bounding box center [1185, 467] width 169 height 52
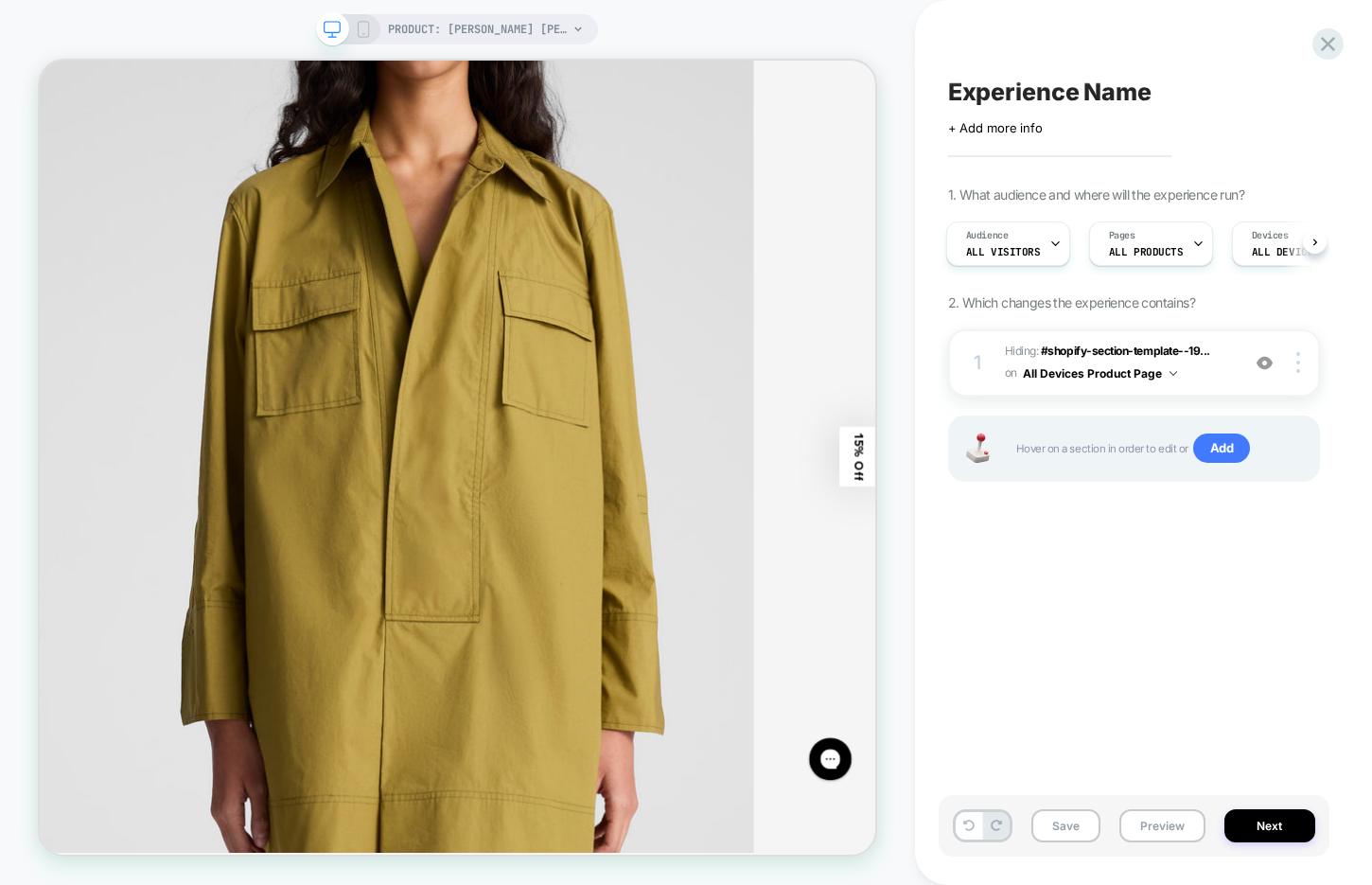
click at [370, 29] on icon at bounding box center [363, 30] width 17 height 17
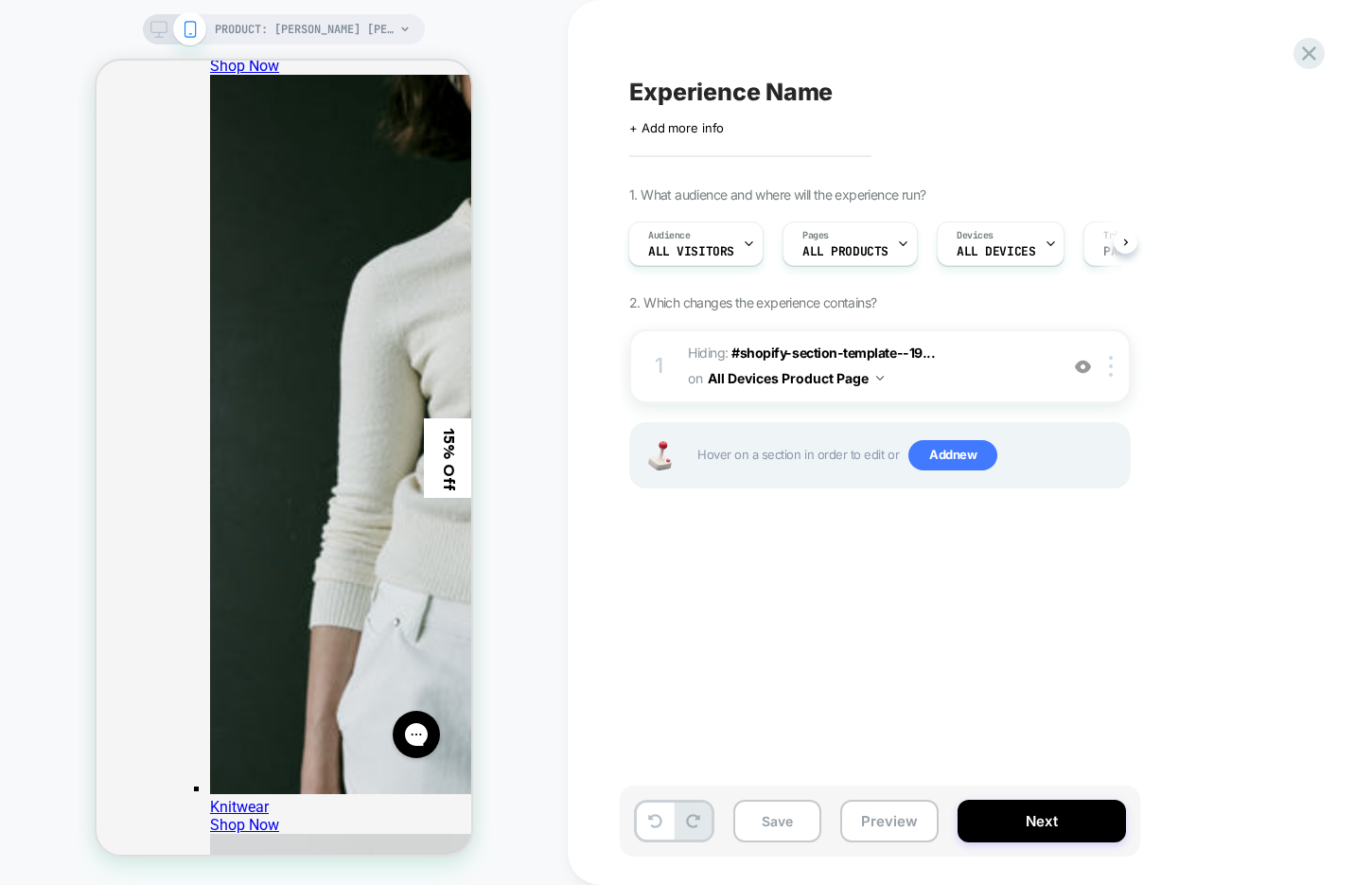
scroll to position [3767, 0]
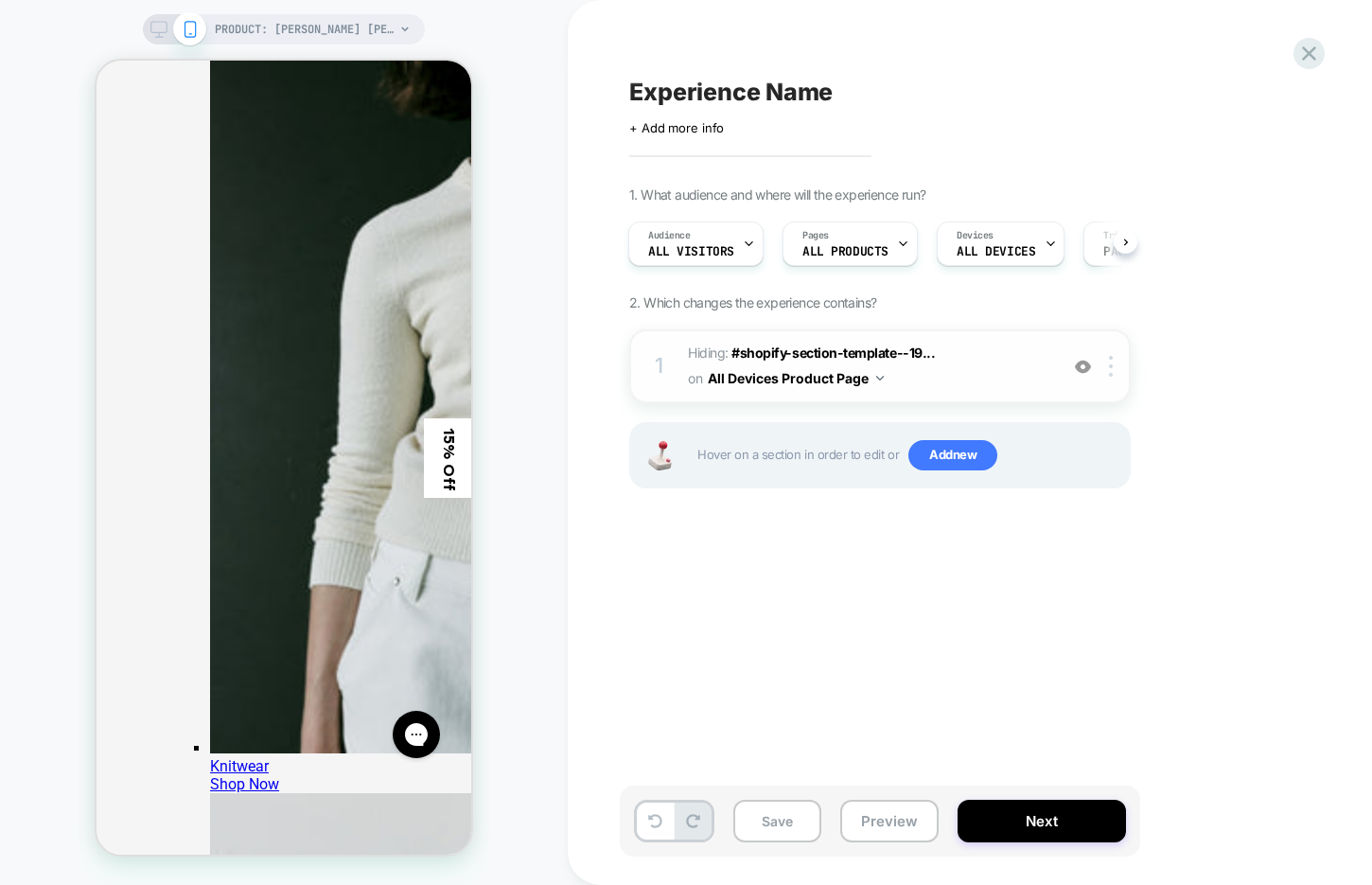
click at [1082, 361] on img at bounding box center [1083, 366] width 16 height 16
click at [757, 824] on button "Save" at bounding box center [777, 820] width 88 height 42
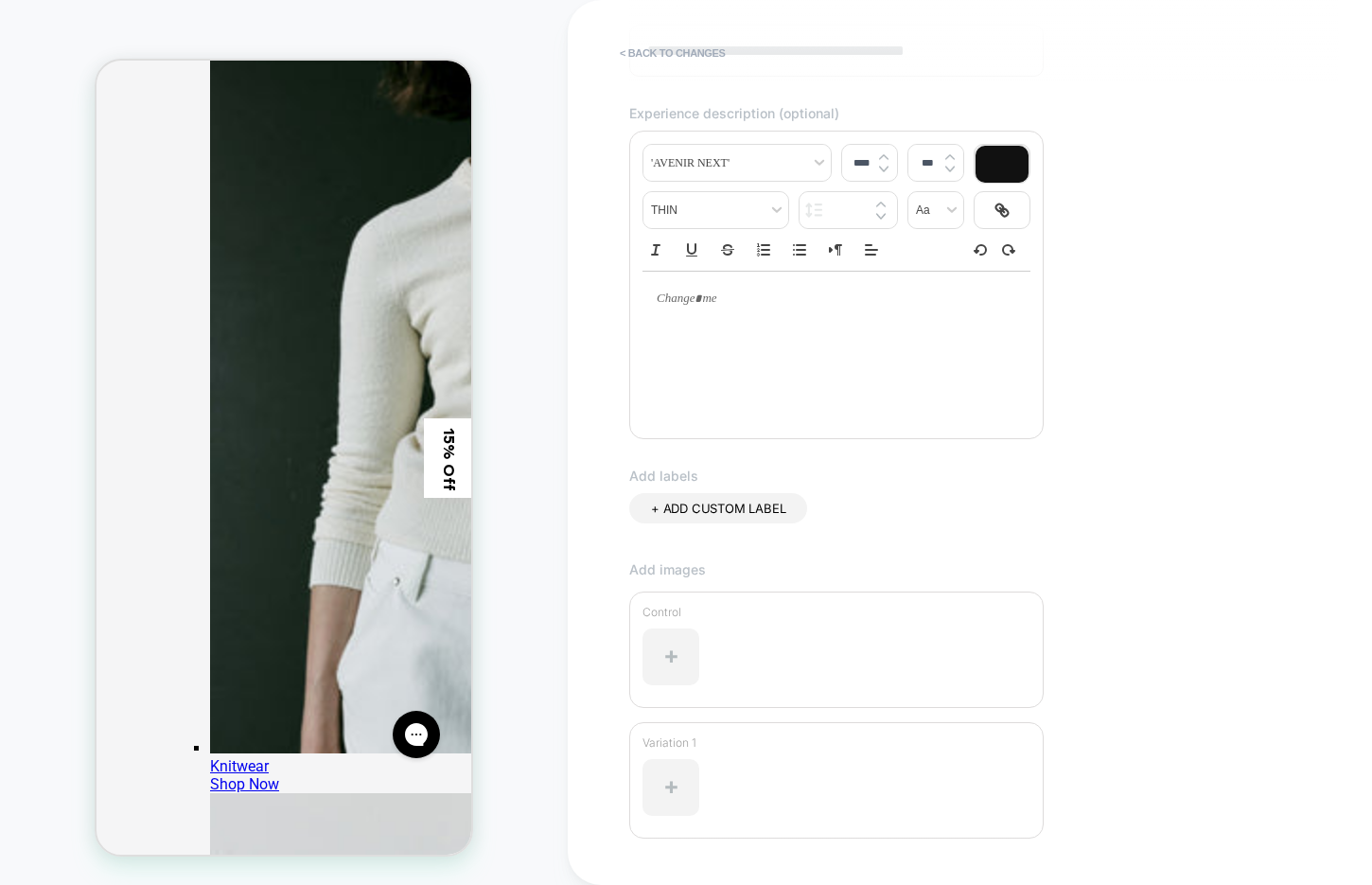
scroll to position [321, 0]
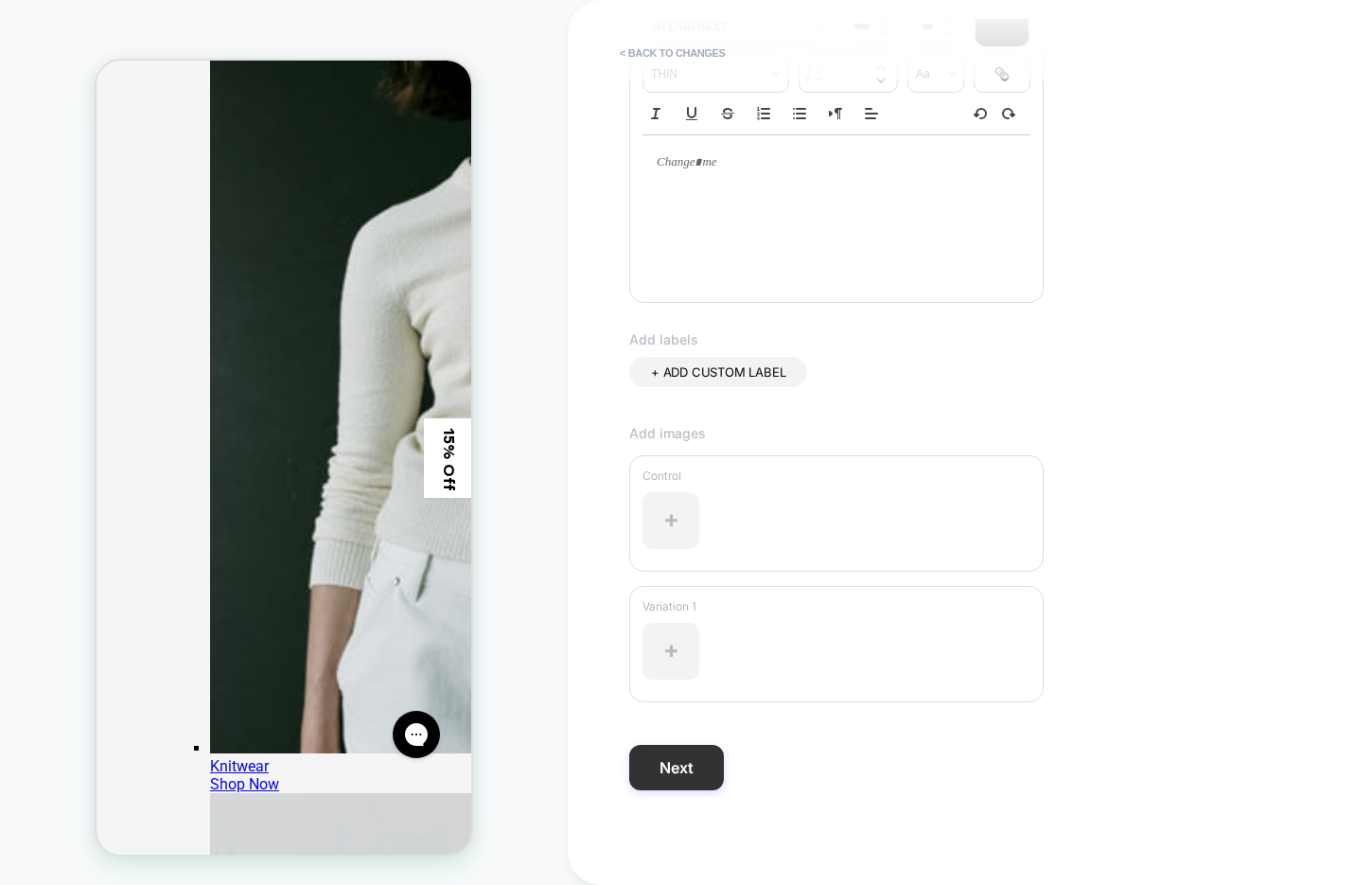
type input "**********"
click at [688, 758] on button "Next" at bounding box center [677, 766] width 94 height 45
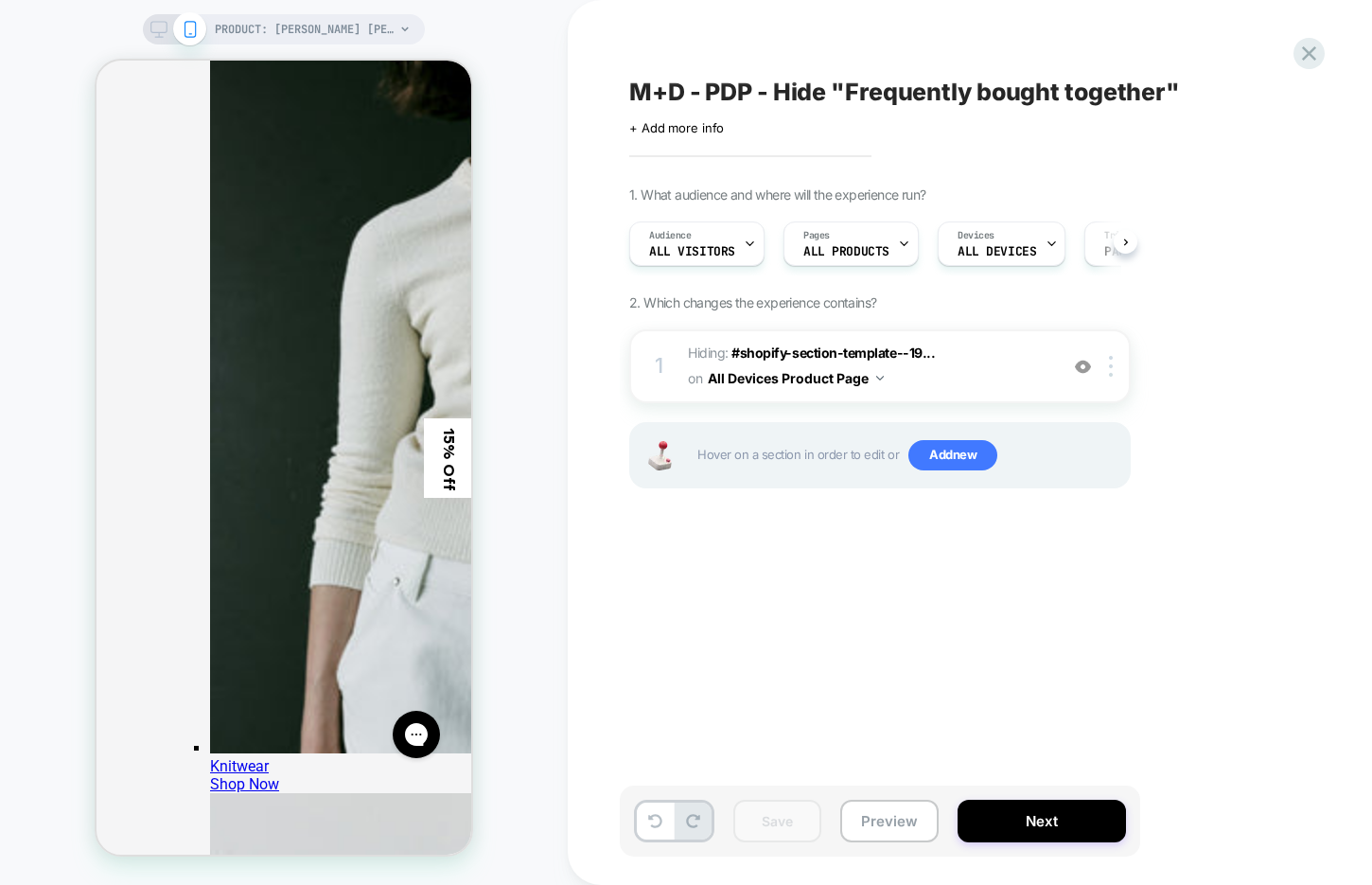
scroll to position [0, 1]
click at [1031, 819] on button "Next" at bounding box center [1041, 820] width 169 height 42
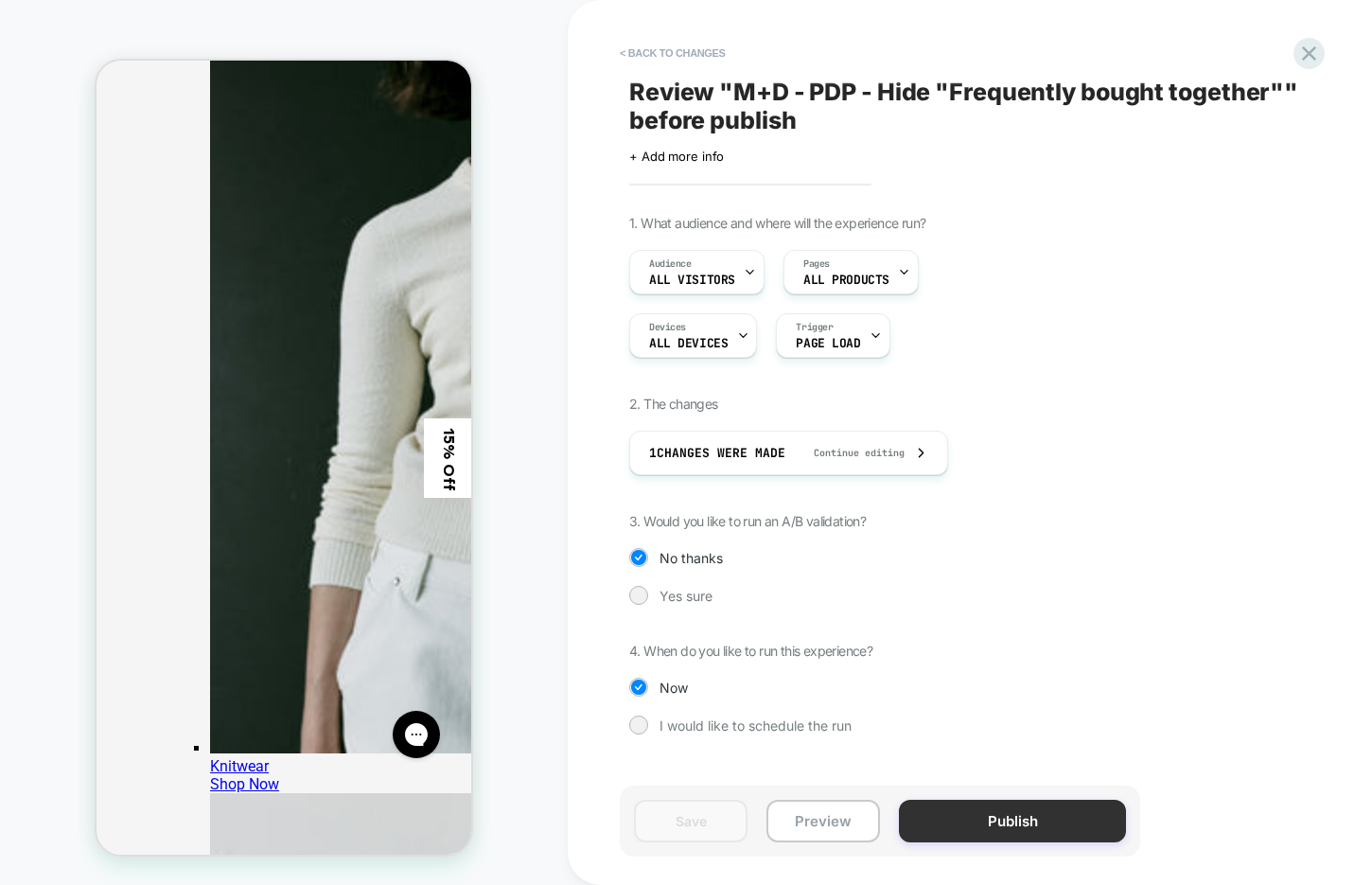
click at [925, 816] on button "Publish" at bounding box center [1012, 820] width 228 height 42
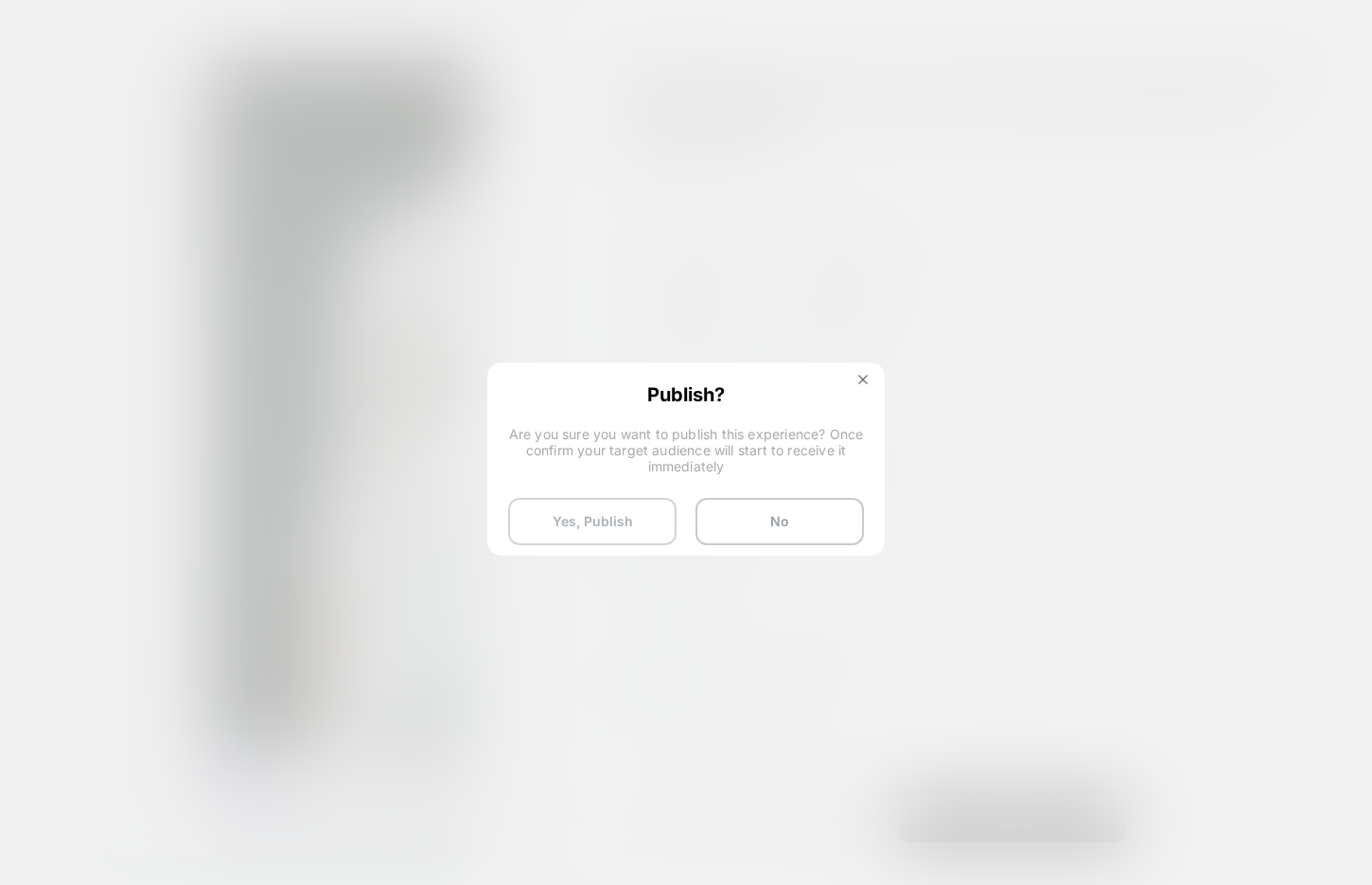
click at [582, 523] on button "Yes, Publish" at bounding box center [592, 521] width 169 height 47
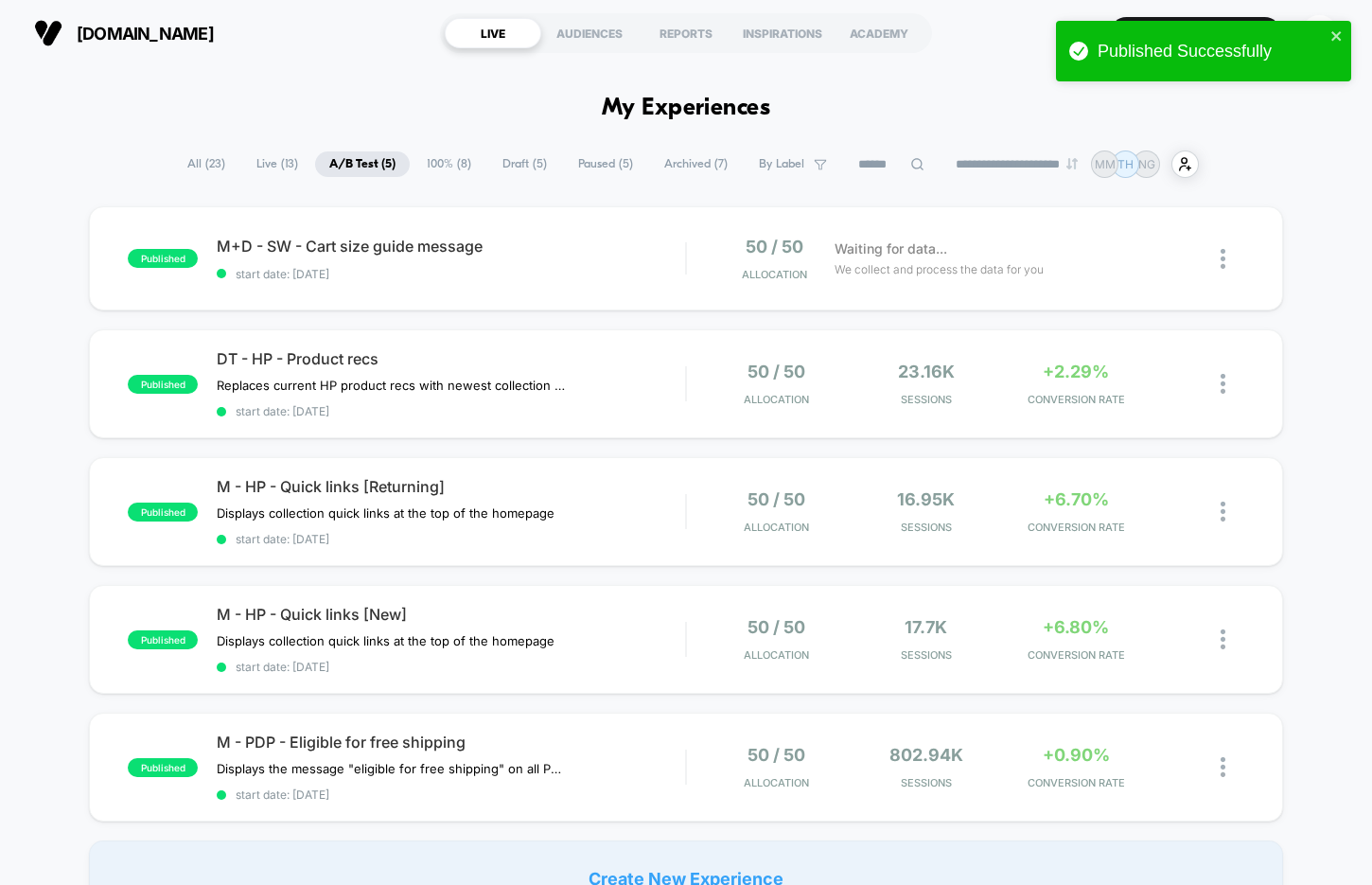
click at [441, 162] on span "100% ( 8 )" at bounding box center [449, 164] width 73 height 25
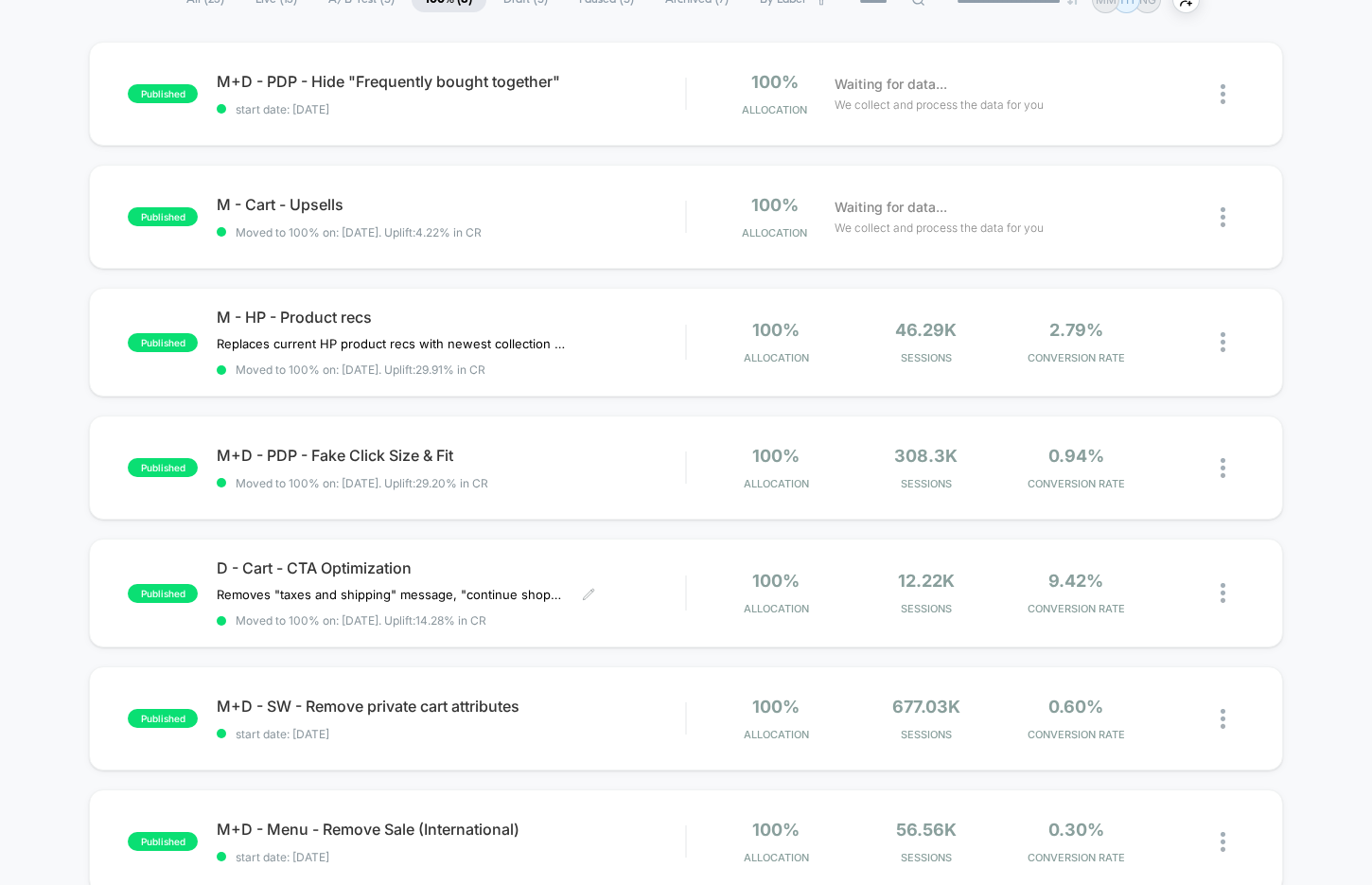
scroll to position [165, 0]
click at [569, 481] on span "Moved to 100% on: [DATE] . Uplift: 29.20% in CR" at bounding box center [451, 483] width 469 height 14
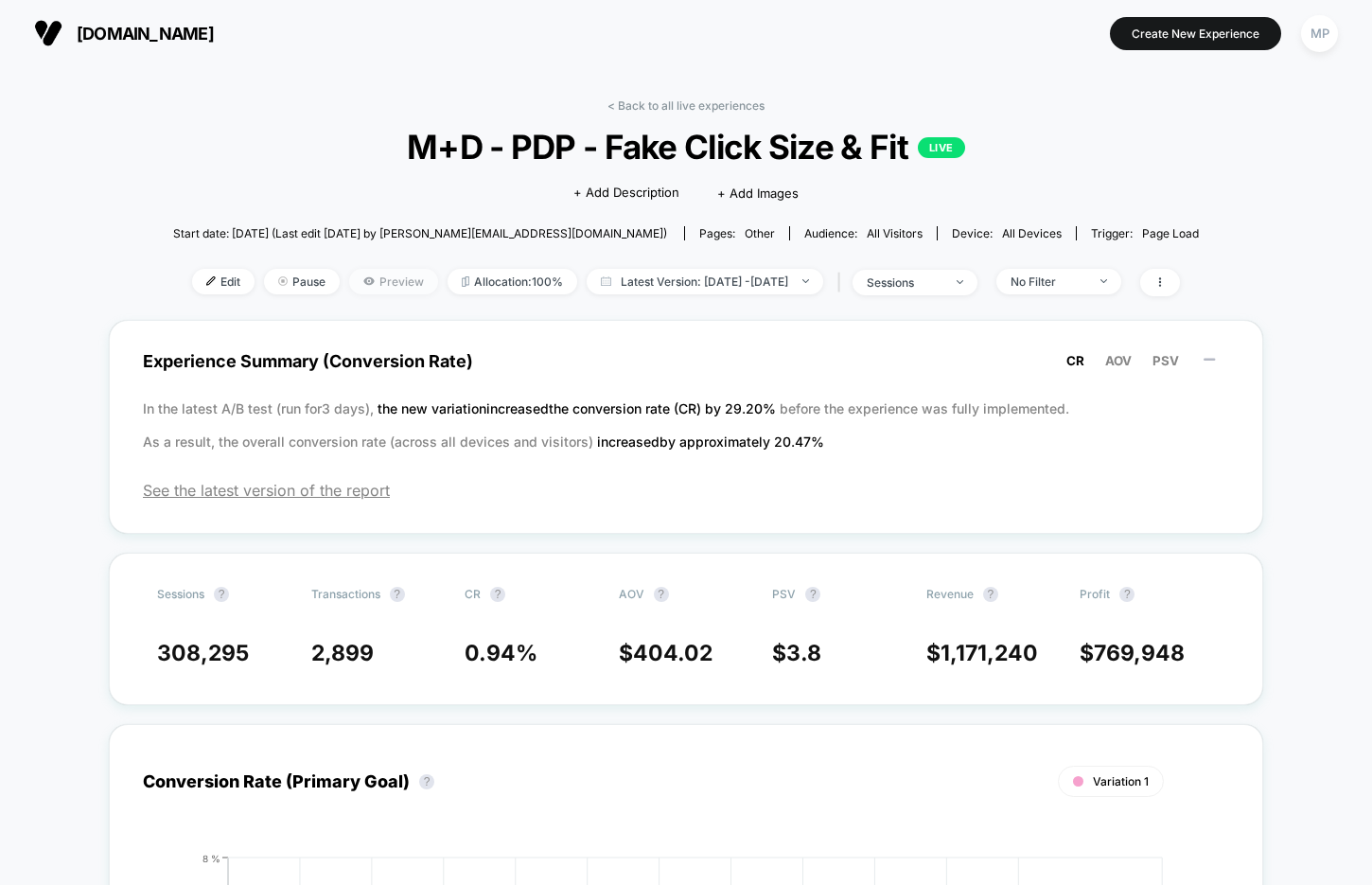
click at [368, 273] on span "Preview" at bounding box center [393, 282] width 89 height 25
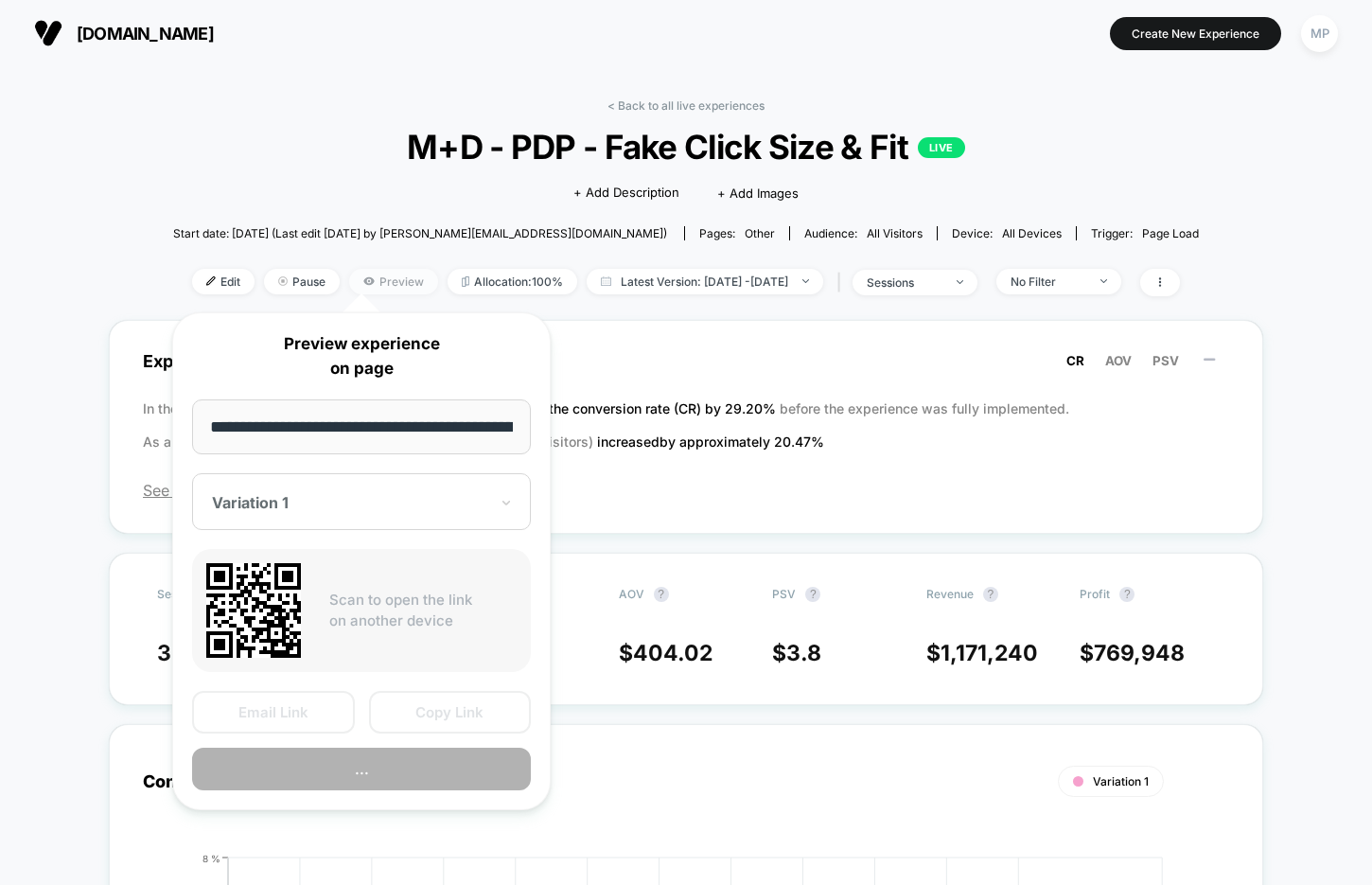
scroll to position [0, 101]
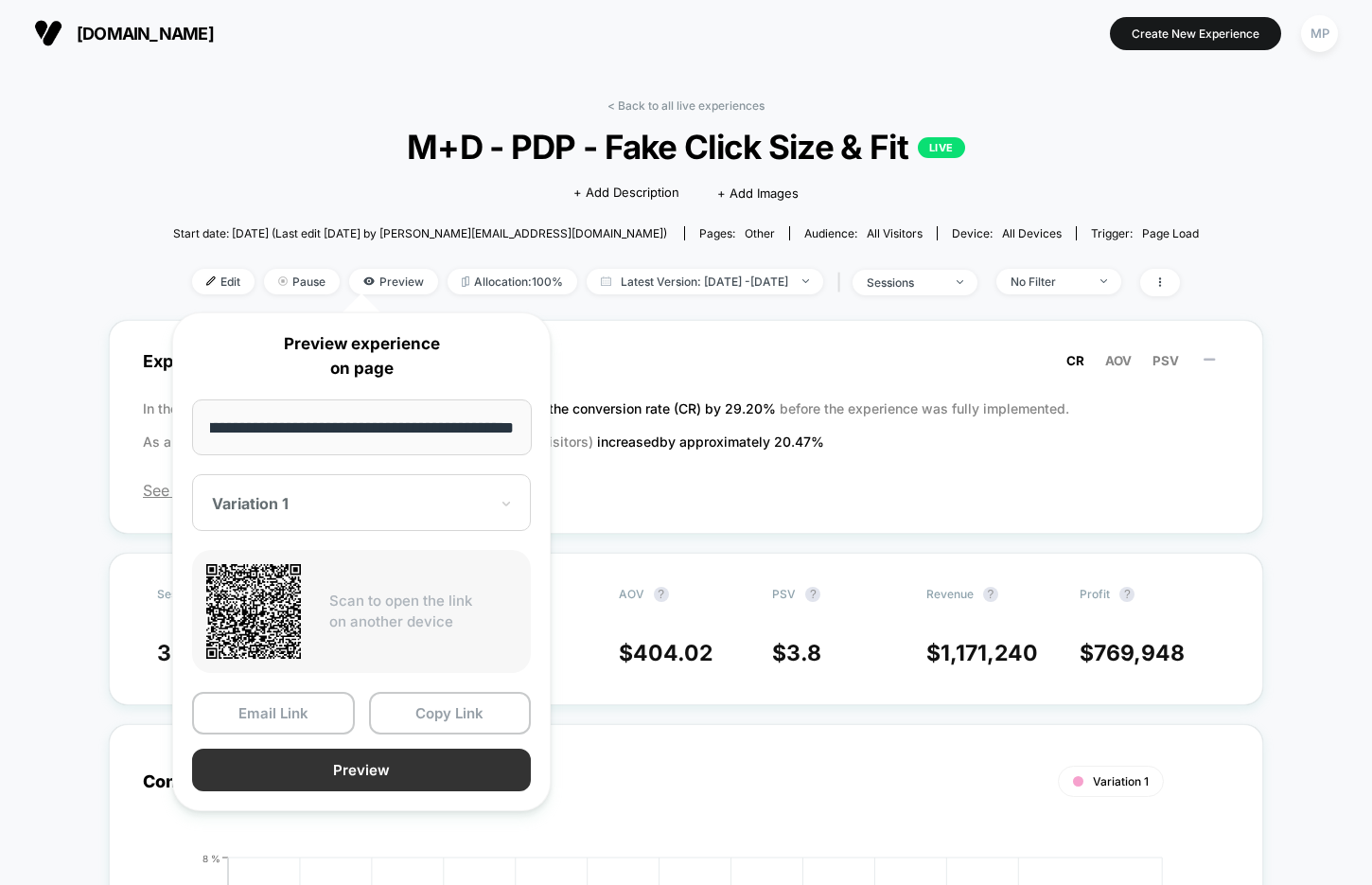
click at [357, 759] on button "Preview" at bounding box center [361, 769] width 338 height 42
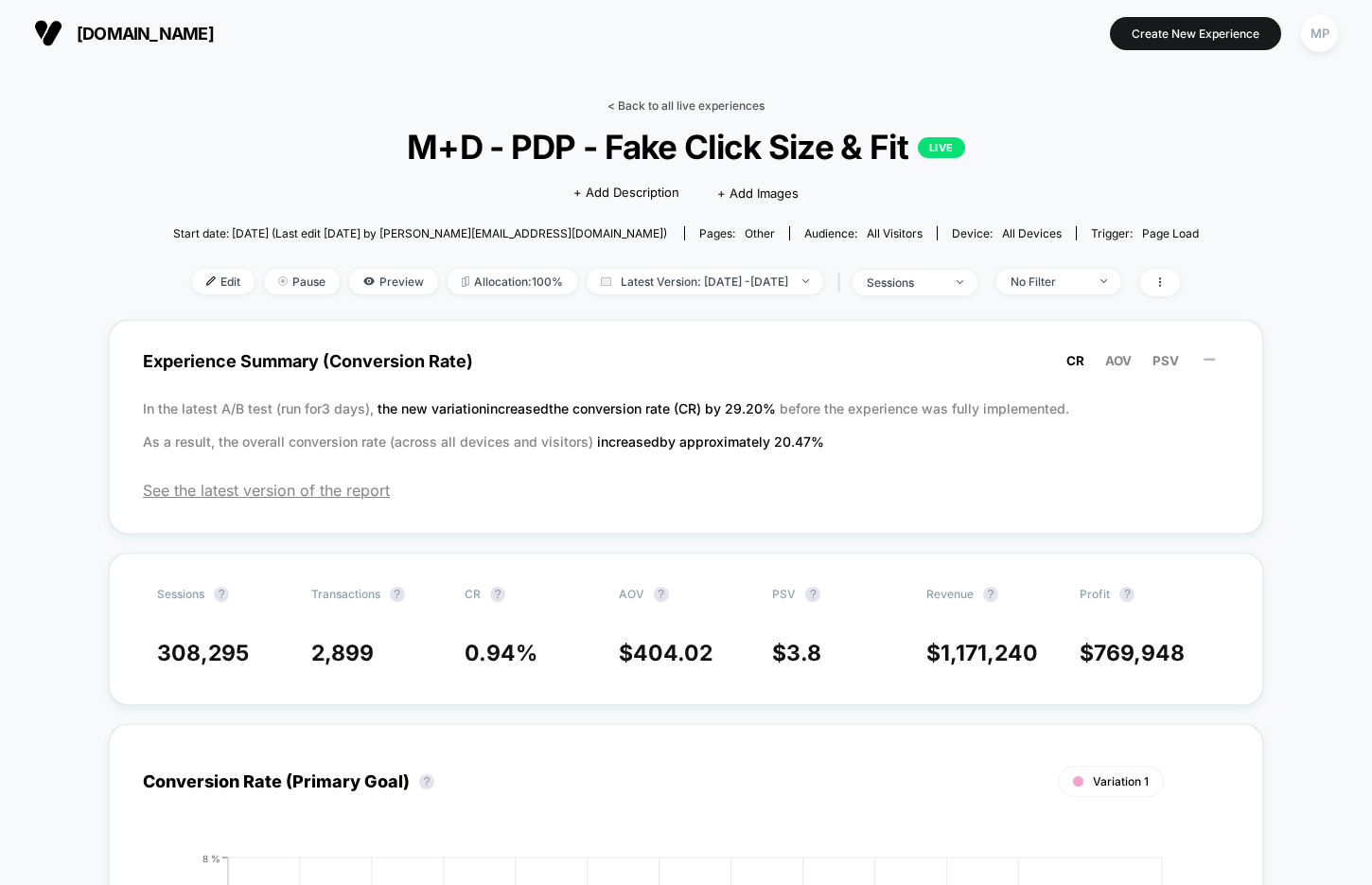
click at [686, 104] on link "< Back to all live experiences" at bounding box center [686, 105] width 157 height 14
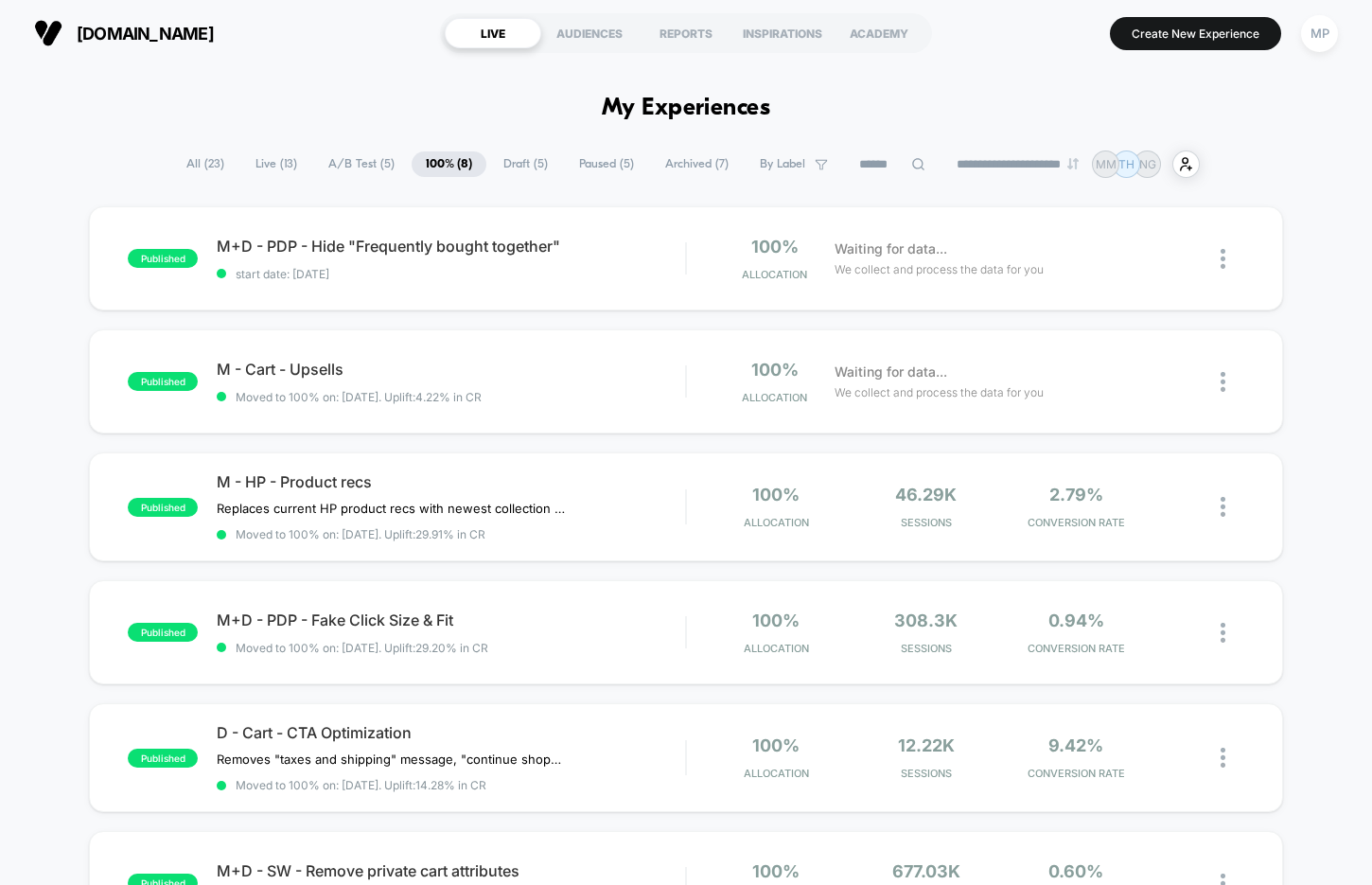
click at [366, 163] on span "A/B Test ( 5 )" at bounding box center [362, 164] width 94 height 25
